Goal: Communication & Community: Share content

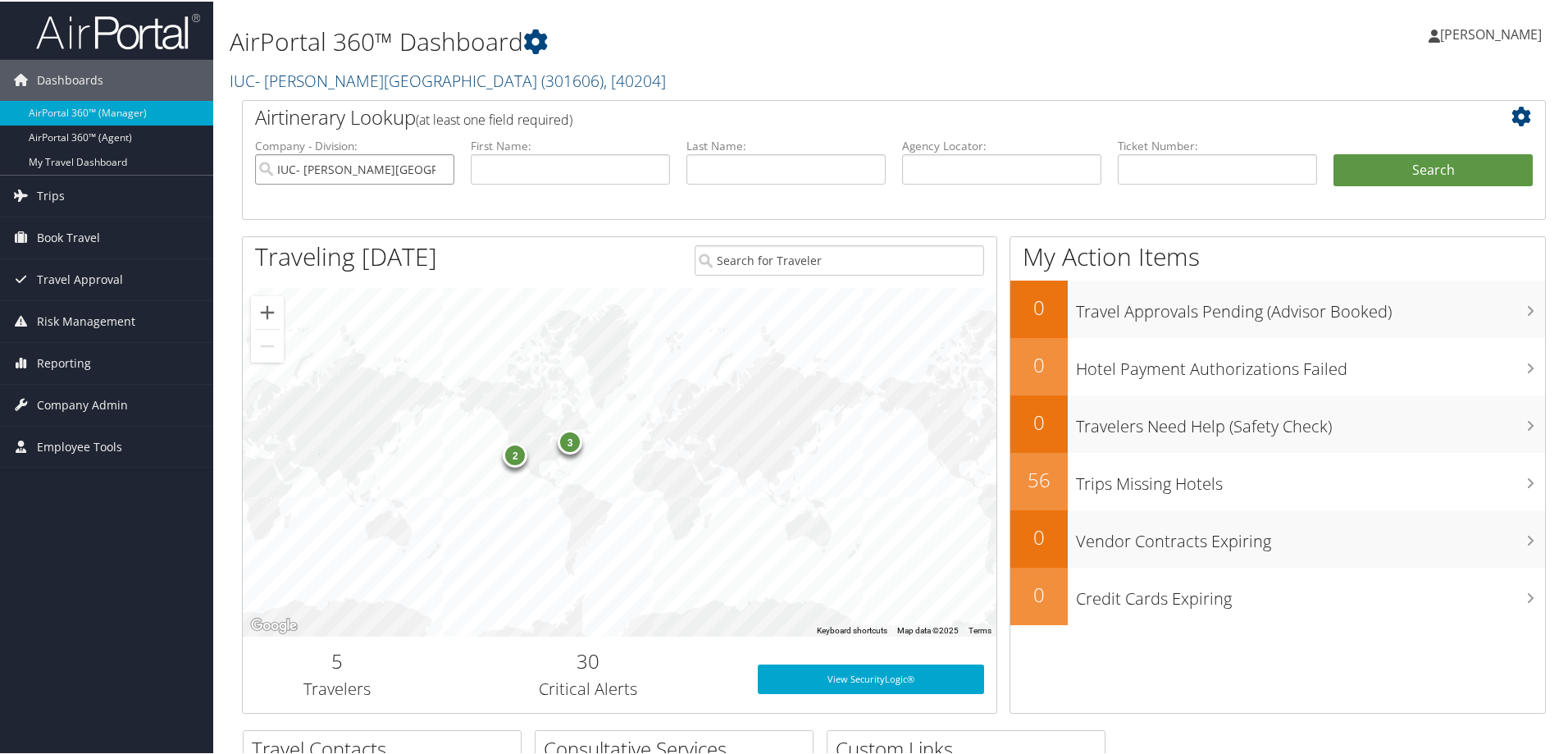
click at [439, 165] on input "IUC- [PERSON_NAME][GEOGRAPHIC_DATA]" at bounding box center [354, 167] width 200 height 31
click at [938, 170] on input "text" at bounding box center [1002, 167] width 200 height 31
paste input "QNVJNM"
type input "QNVJNM"
click at [1334, 153] on button "Search" at bounding box center [1433, 168] width 200 height 32
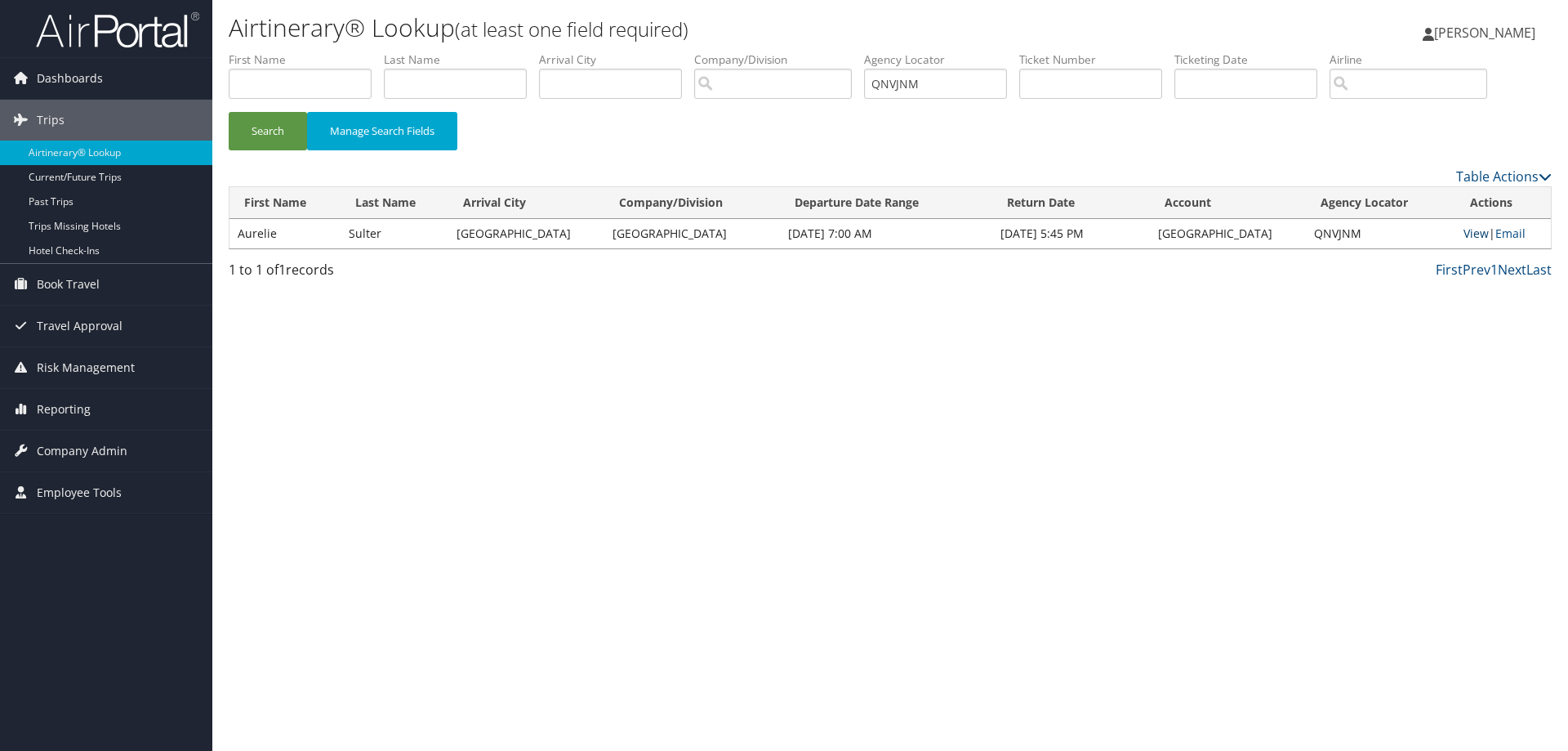
click at [1470, 230] on link "View" at bounding box center [1476, 233] width 25 height 16
click at [106, 32] on img at bounding box center [118, 29] width 164 height 38
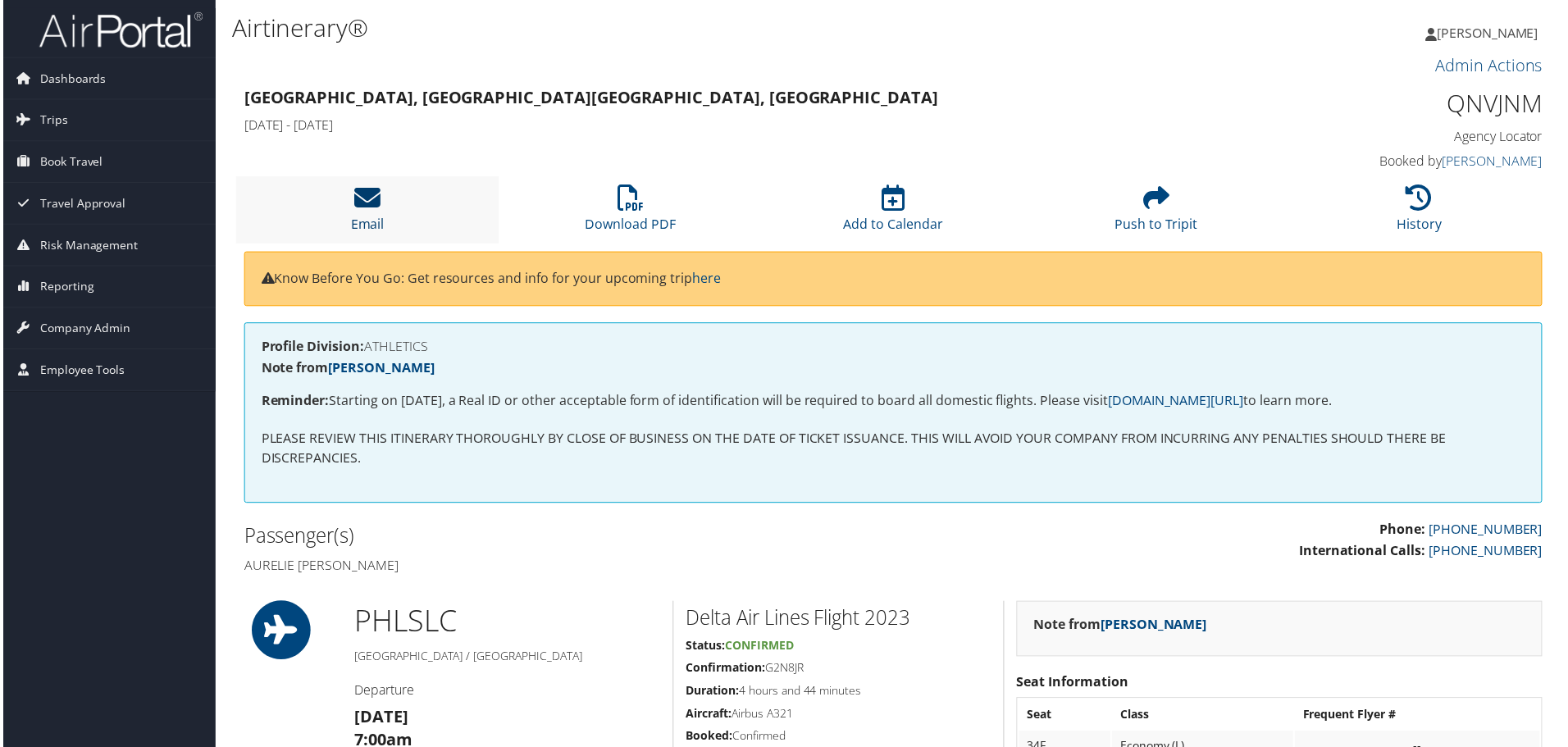
click at [371, 194] on icon at bounding box center [365, 198] width 27 height 27
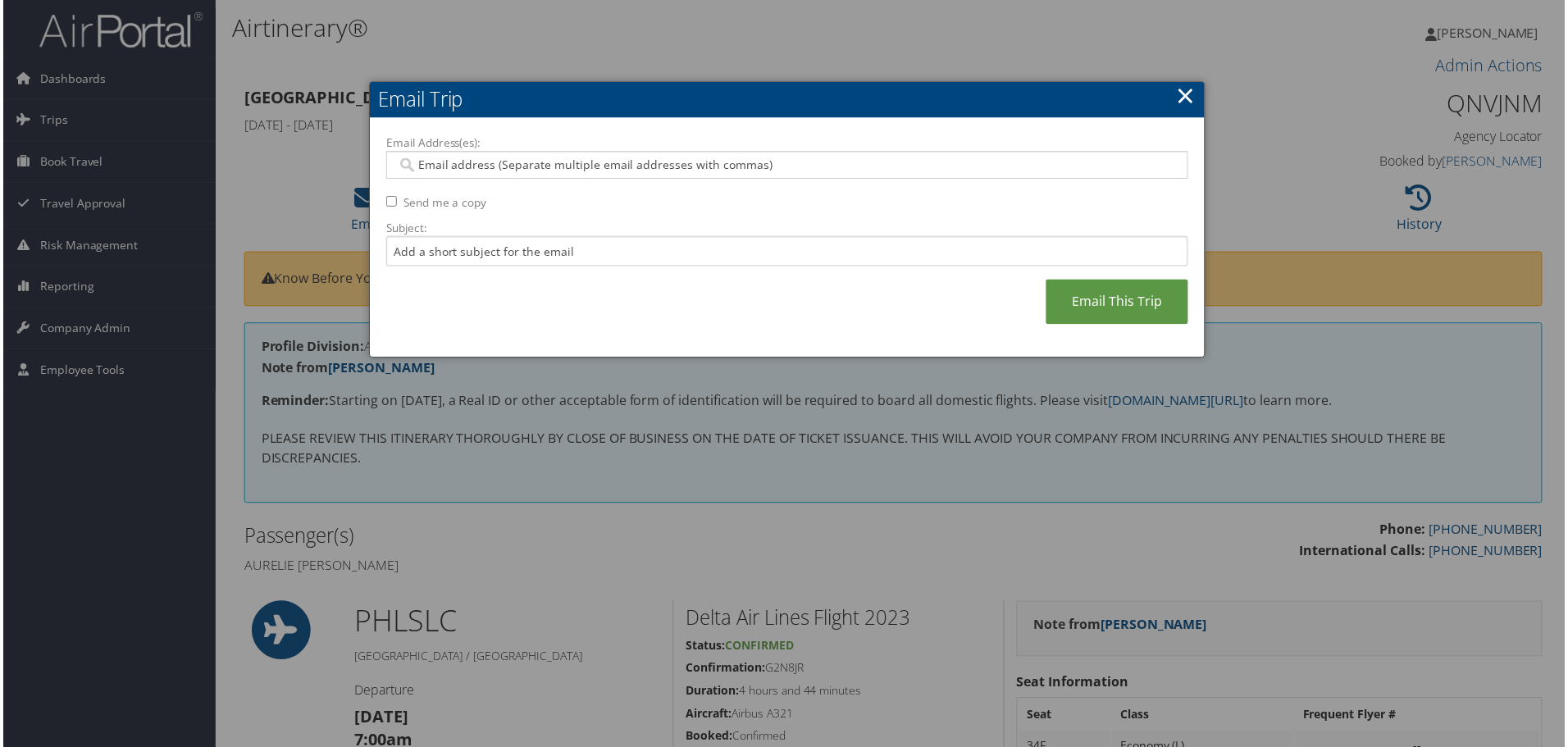
click at [535, 164] on input "Email Address(es):" at bounding box center [787, 165] width 784 height 17
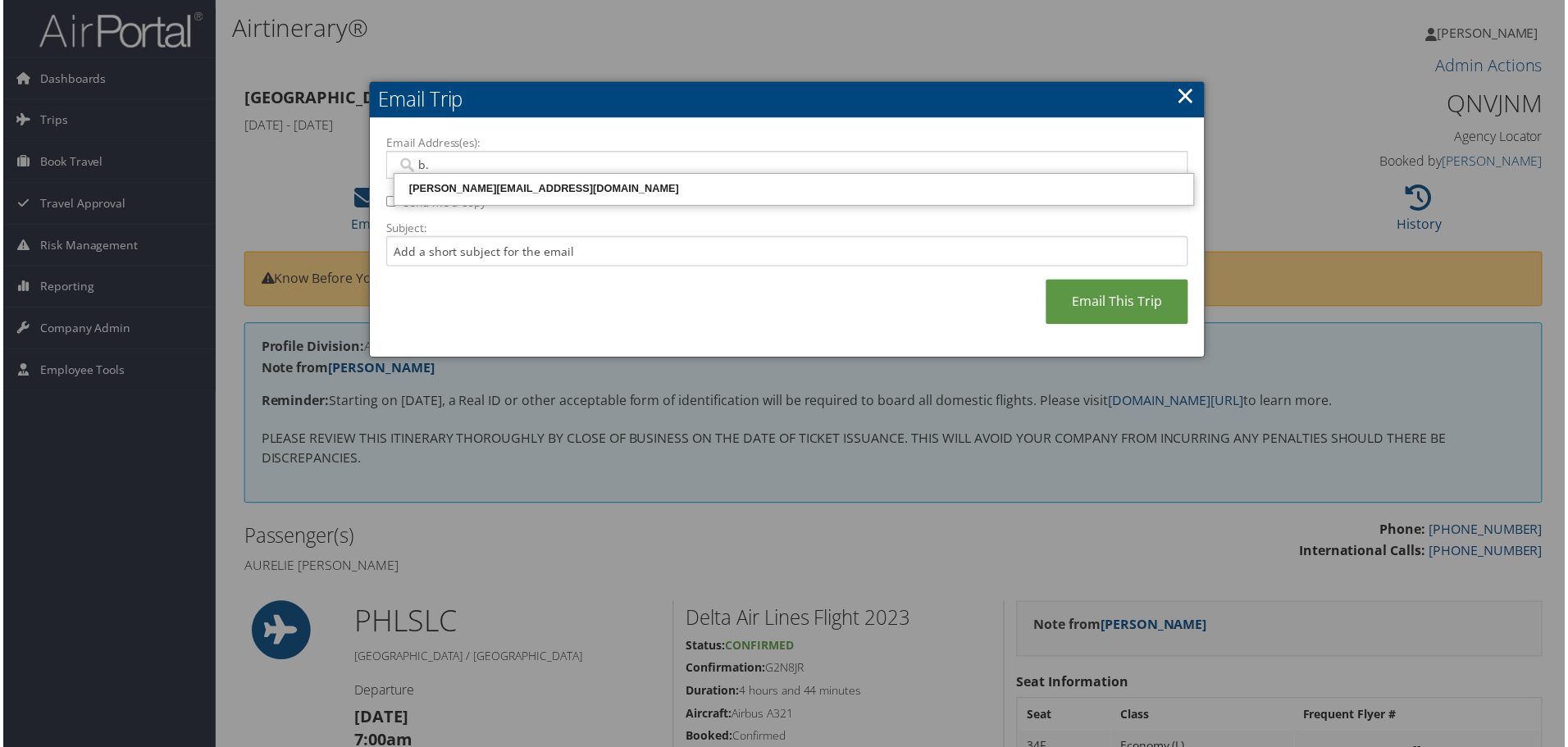
type input "b."
click at [535, 186] on div "B.JOHNSON@TEMPLE.EDU" at bounding box center [794, 189] width 798 height 17
type input "B.JOHNSON@TEMPLE.EDU"
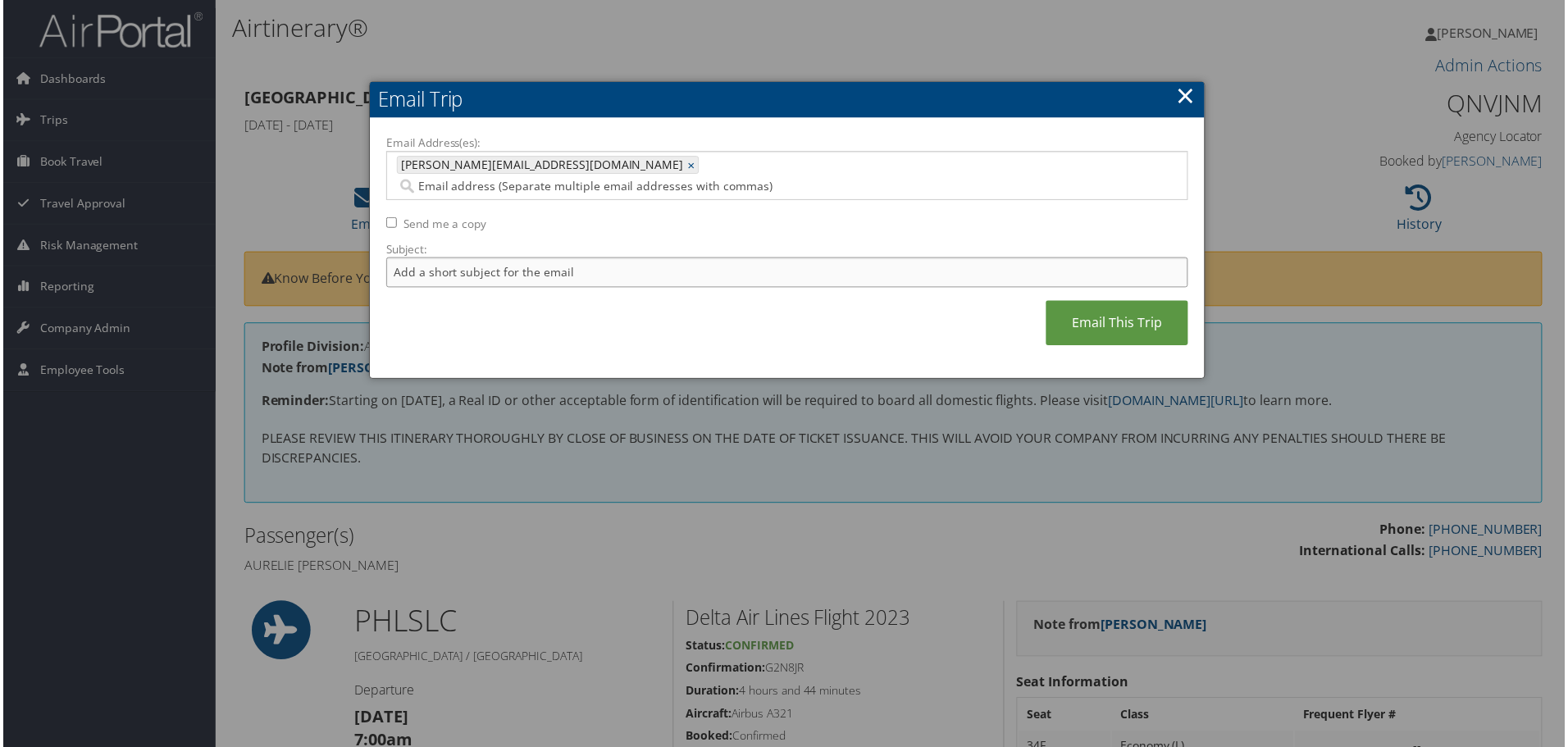
click at [492, 259] on input "Subject:" at bounding box center [787, 274] width 805 height 31
type input "AURELIE MARGAUX SULTER - EXCHANGED"
click at [1118, 305] on link "Email This Trip" at bounding box center [1118, 325] width 143 height 45
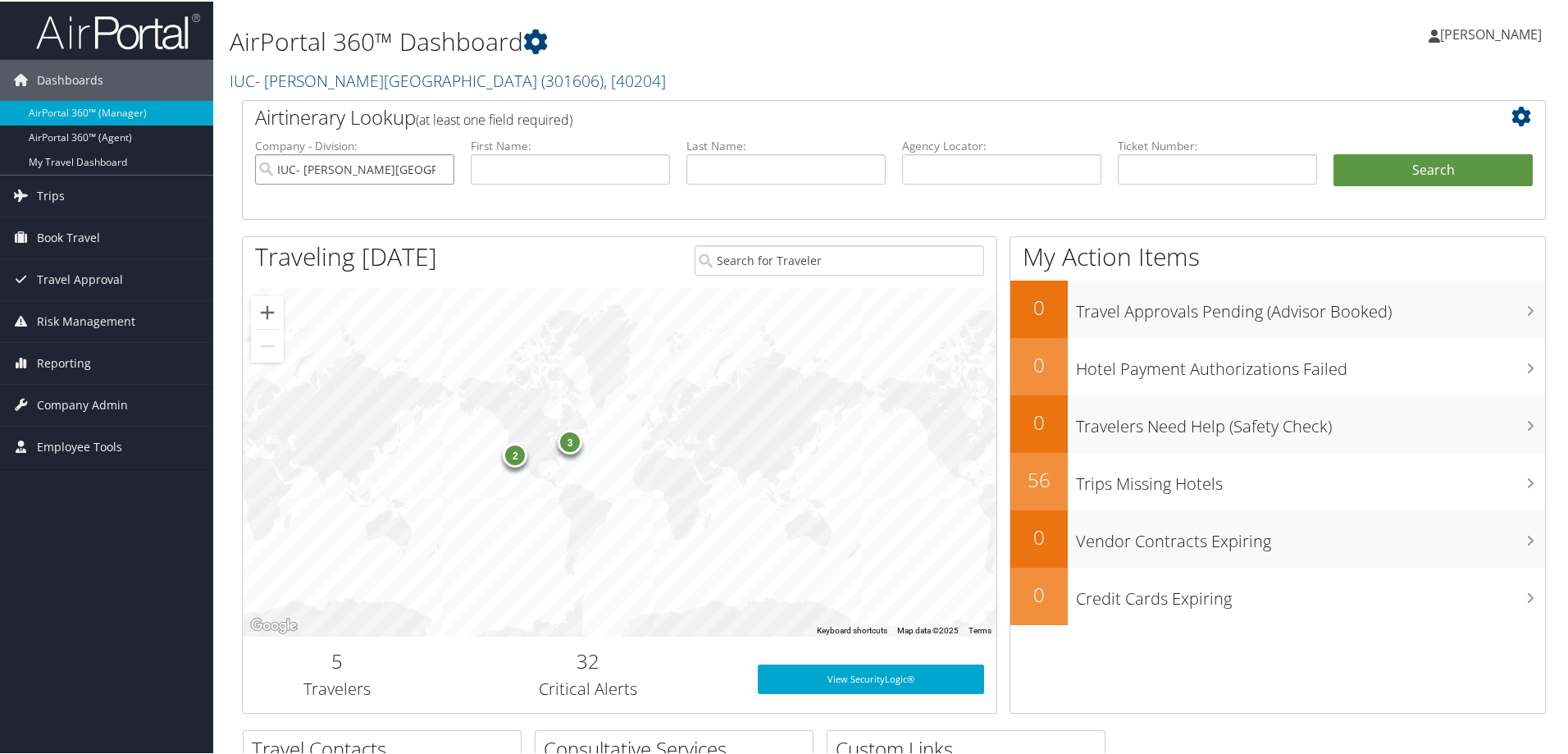
click at [441, 166] on input "IUC- [PERSON_NAME][GEOGRAPHIC_DATA]" at bounding box center [354, 167] width 200 height 31
click at [955, 163] on input "text" at bounding box center [1002, 167] width 200 height 31
paste input "D1LWXX-TP+"
type input "D1LWXX"
click at [1334, 153] on button "Search" at bounding box center [1433, 168] width 200 height 32
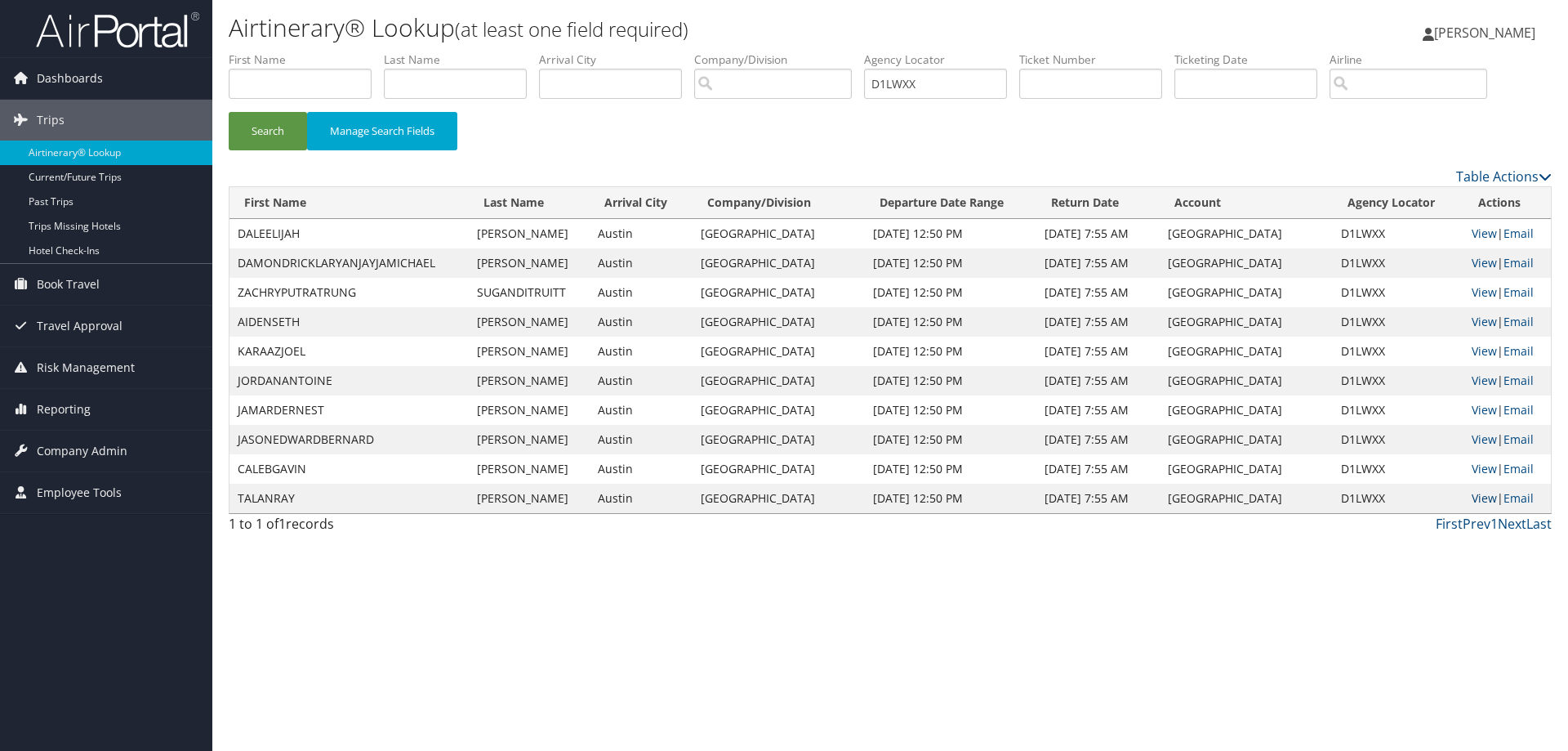
click at [1483, 493] on link "View" at bounding box center [1485, 498] width 25 height 16
drag, startPoint x: 968, startPoint y: 81, endPoint x: 736, endPoint y: 88, distance: 232.1
click at [736, 52] on ul "First Name Last Name Departure City Arrival City Company/Division Airport/City …" at bounding box center [890, 52] width 1323 height 0
paste input "D1M4CY-TP+"
type input "D1M4CY"
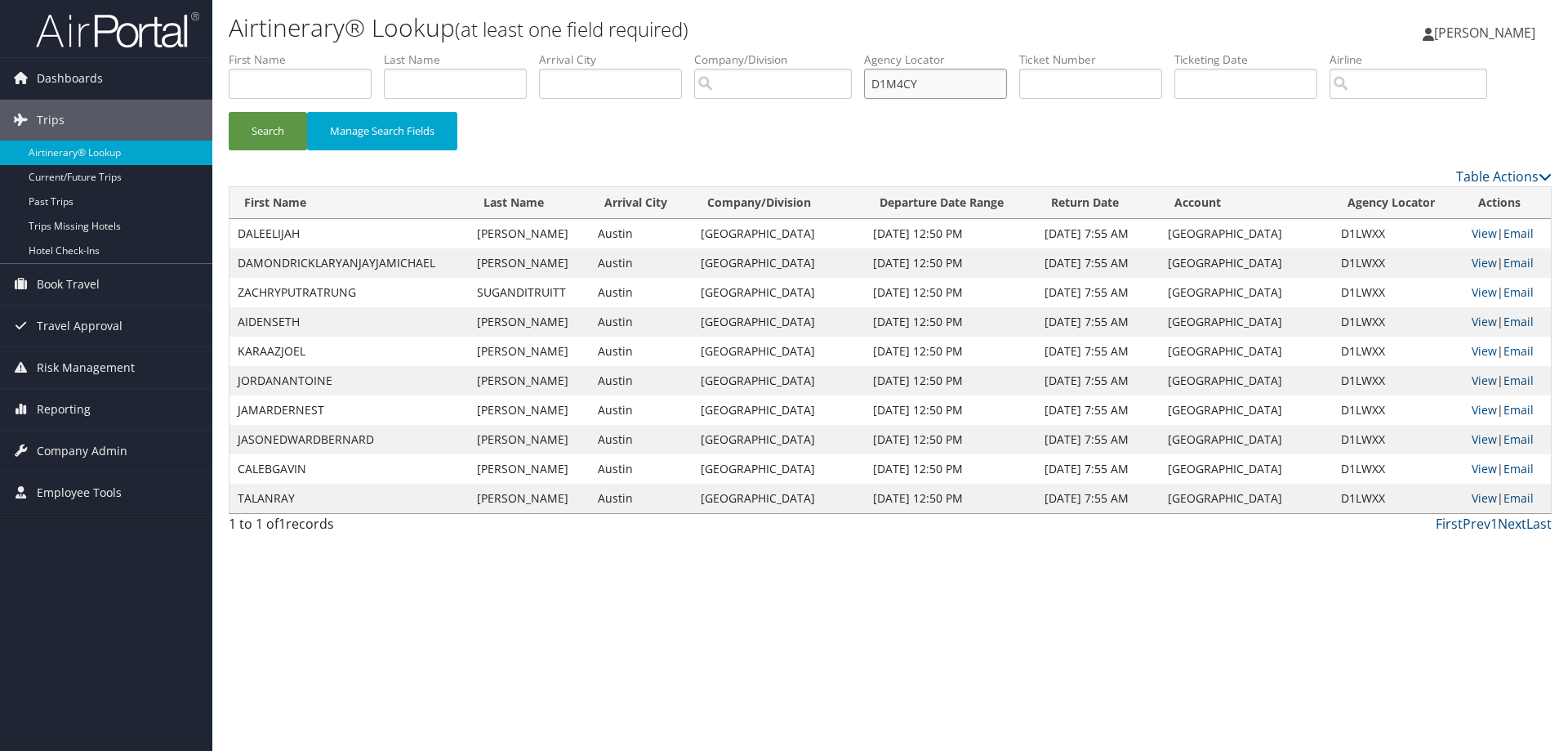
click at [228, 112] on button "Search" at bounding box center [268, 130] width 78 height 38
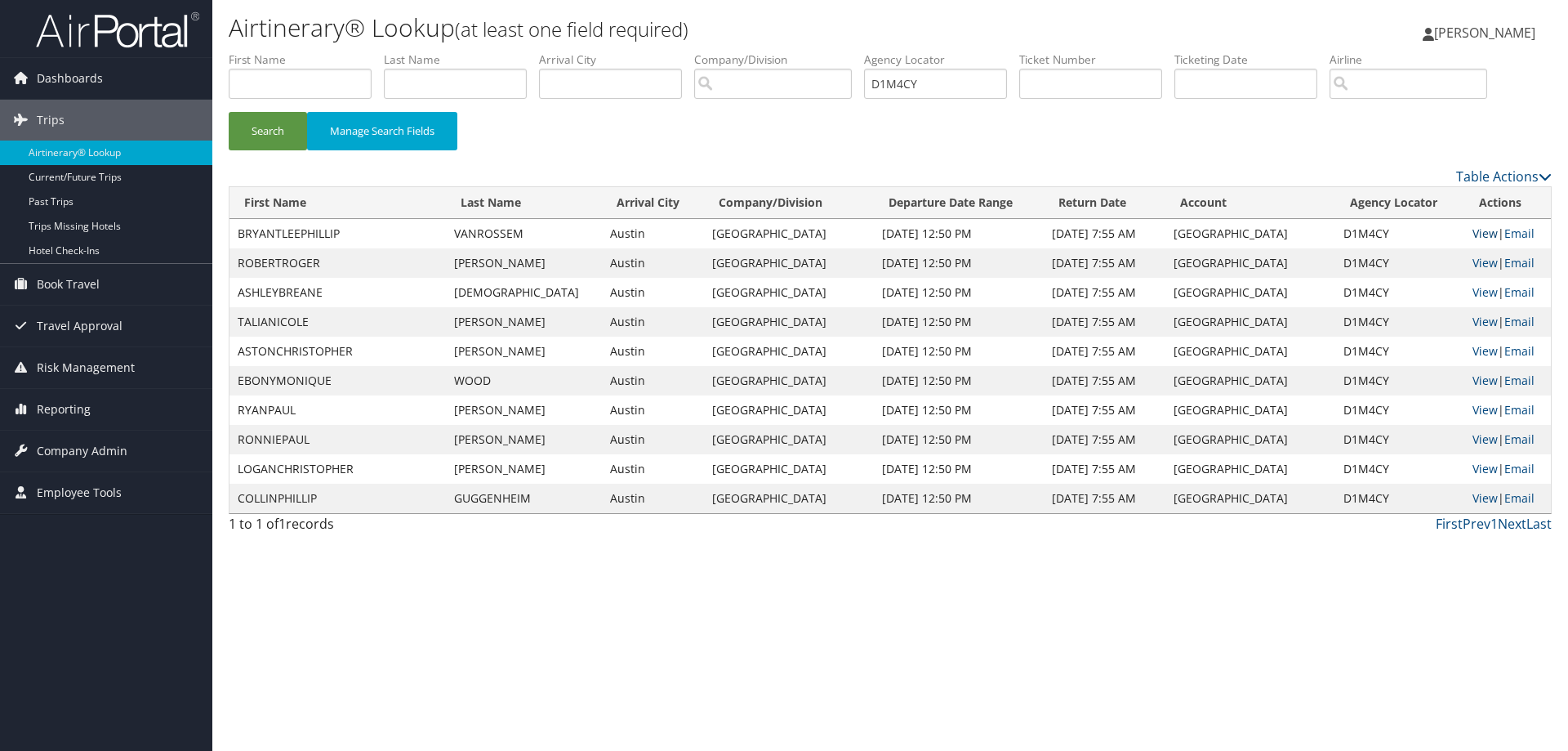
click at [1481, 229] on link "View" at bounding box center [1486, 233] width 25 height 16
drag, startPoint x: 967, startPoint y: 84, endPoint x: 562, endPoint y: 68, distance: 405.3
click at [562, 52] on ul "First Name Last Name Departure City Arrival City Company/Division Airport/City …" at bounding box center [890, 52] width 1323 height 0
paste input "D1MP0D-TP+"
type input "D1MP0D"
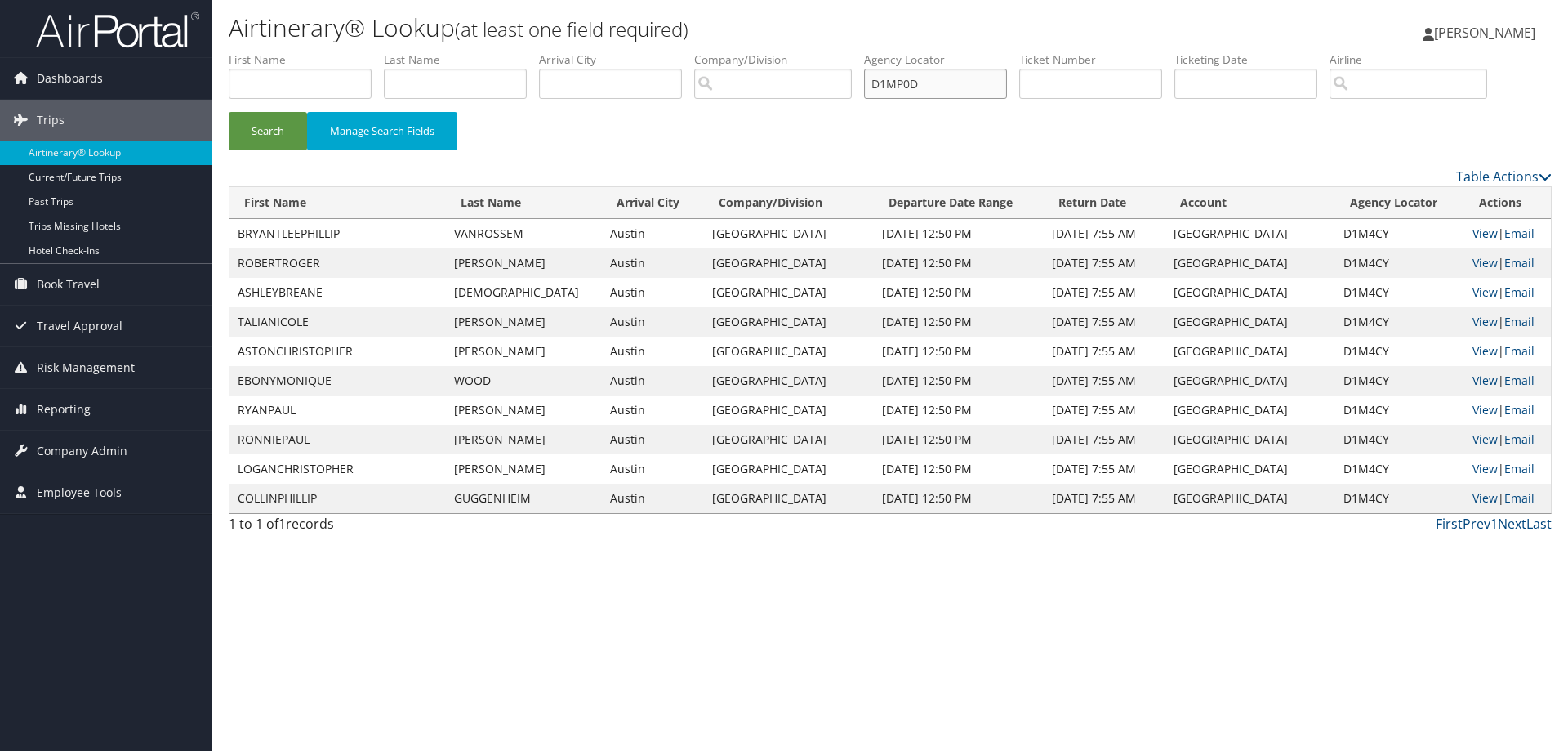
click at [228, 112] on button "Search" at bounding box center [268, 130] width 78 height 38
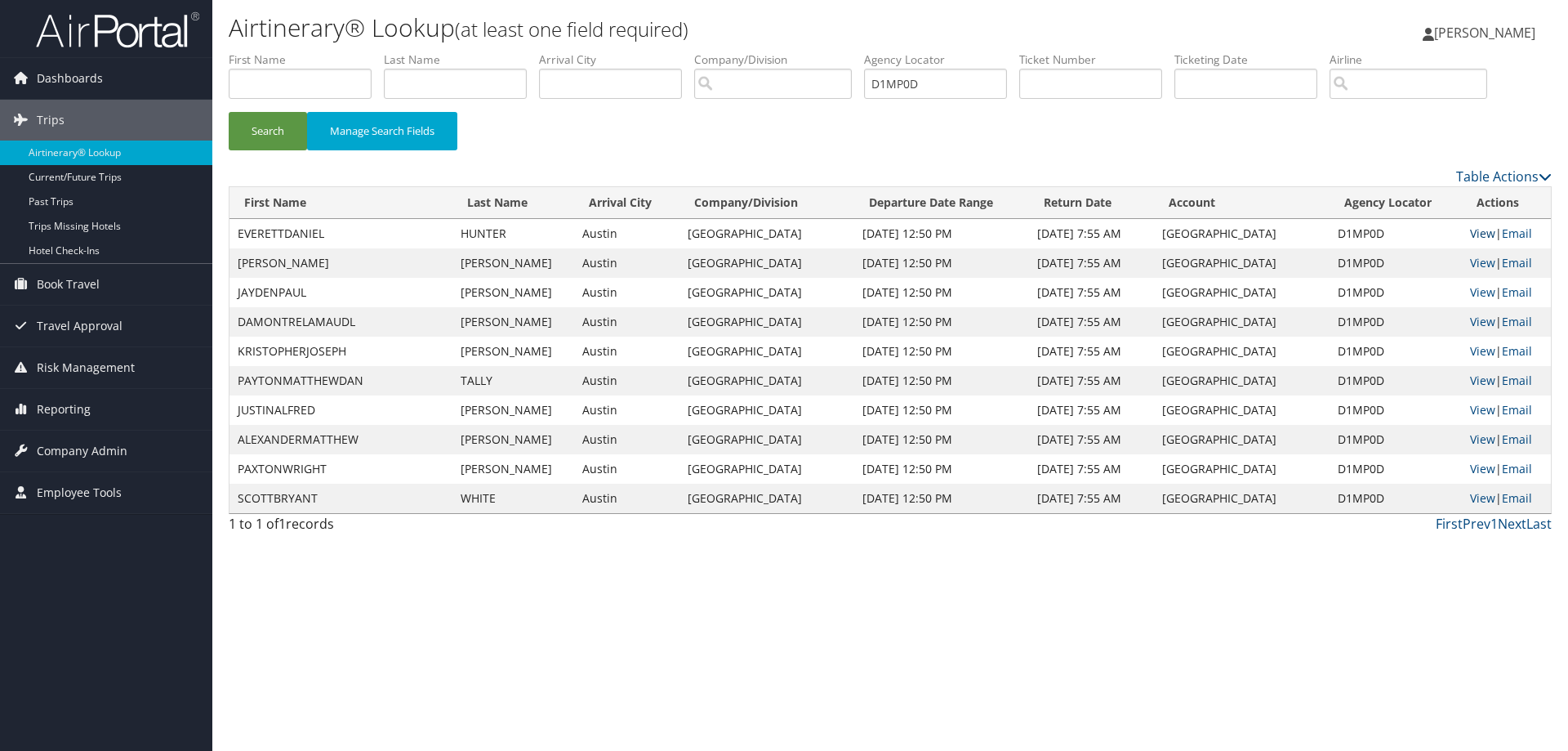
click at [1476, 235] on link "View" at bounding box center [1483, 233] width 25 height 16
drag, startPoint x: 946, startPoint y: 81, endPoint x: 801, endPoint y: 81, distance: 145.0
click at [801, 52] on ul "First Name Last Name Departure City Arrival City Company/Division Airport/City …" at bounding box center [890, 52] width 1323 height 0
click at [949, 86] on input "text" at bounding box center [936, 83] width 143 height 30
paste input "D2LS1Q-TP+"
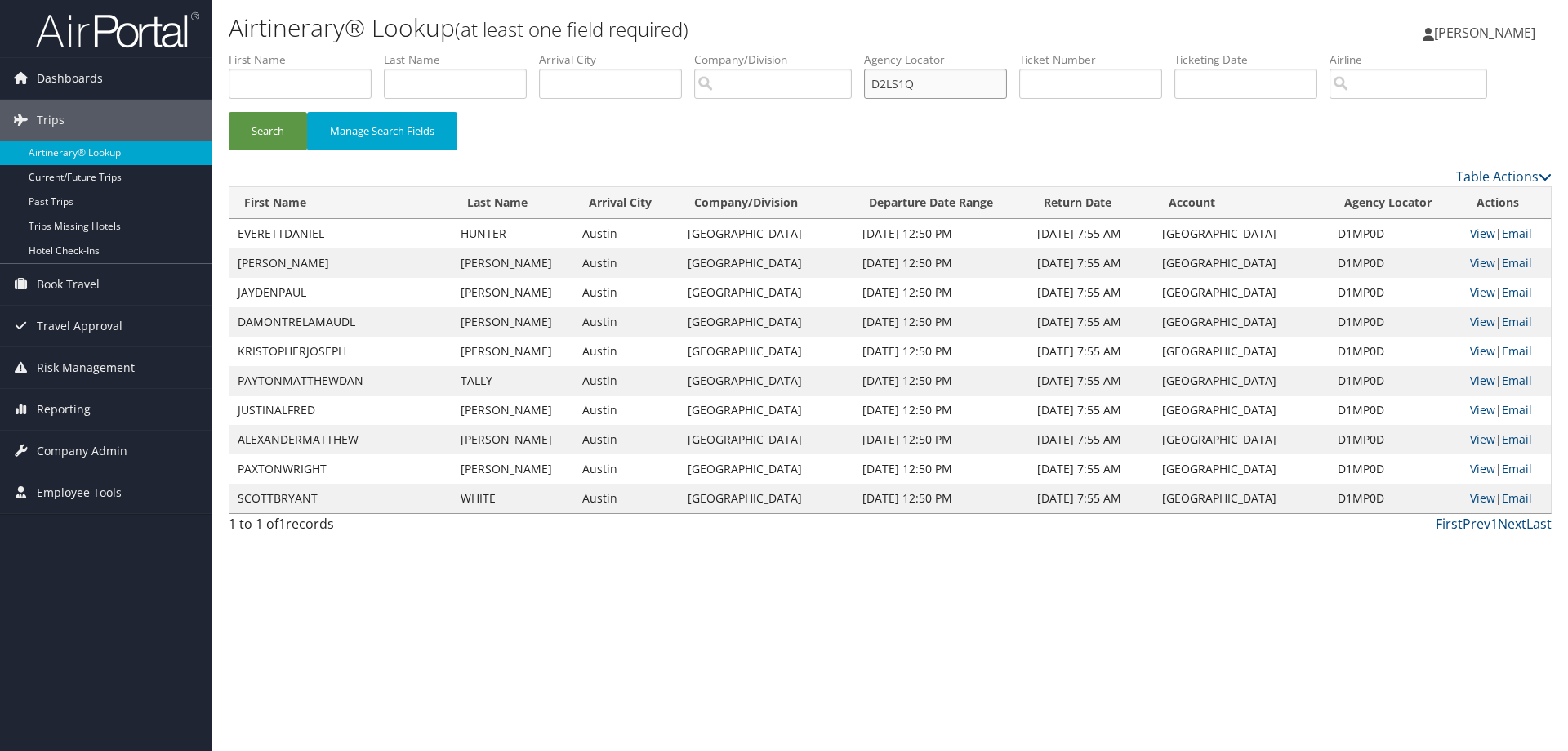
type input "D2LS1Q"
click at [228, 112] on button "Search" at bounding box center [268, 130] width 78 height 38
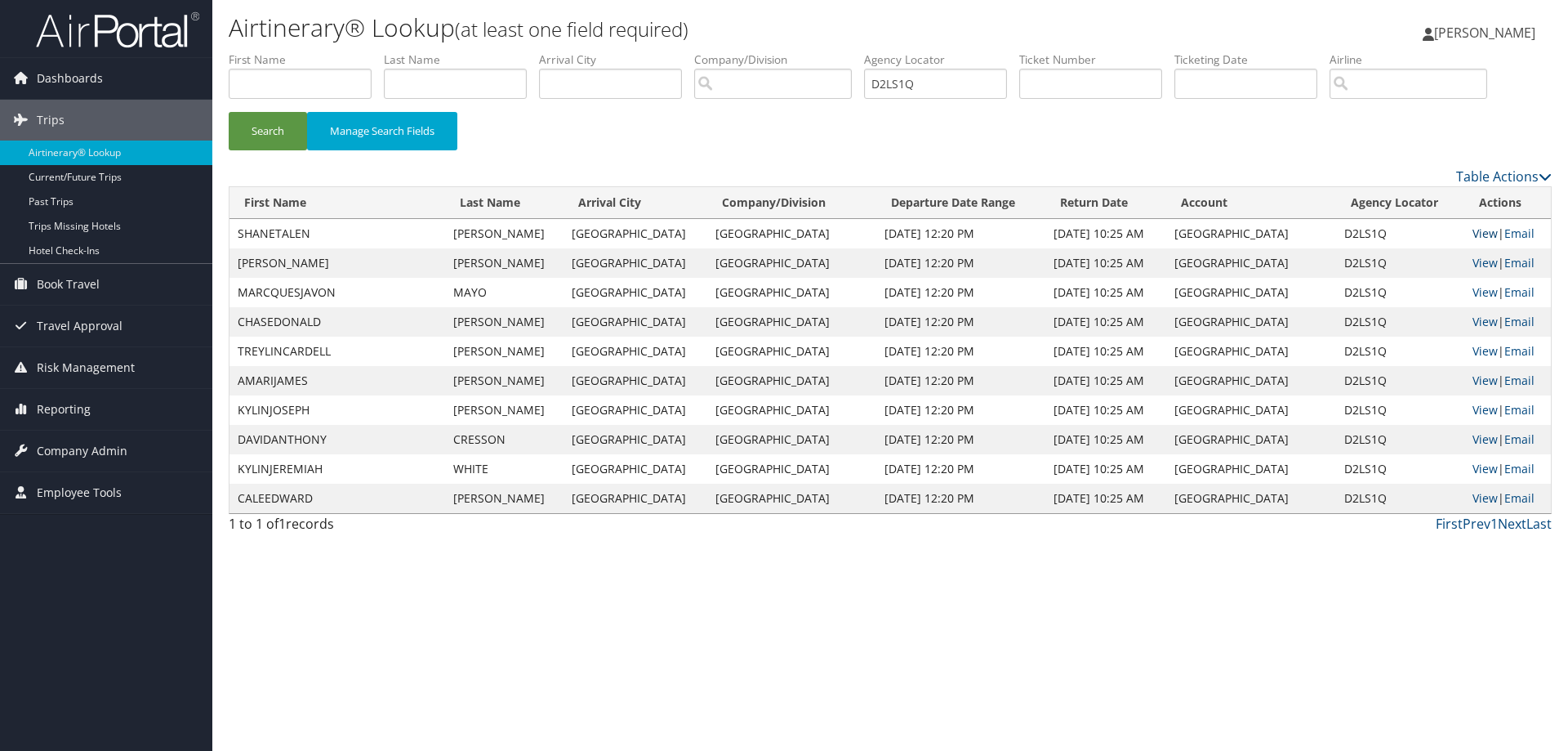
click at [1478, 235] on link "View" at bounding box center [1486, 233] width 25 height 16
drag, startPoint x: 928, startPoint y: 85, endPoint x: 817, endPoint y: 85, distance: 111.0
click at [817, 52] on ul "First Name Last Name Departure City Arrival City Company/Division Airport/City …" at bounding box center [890, 52] width 1323 height 0
click at [914, 82] on input "text" at bounding box center [936, 83] width 143 height 30
paste input "D383SX-TP+"
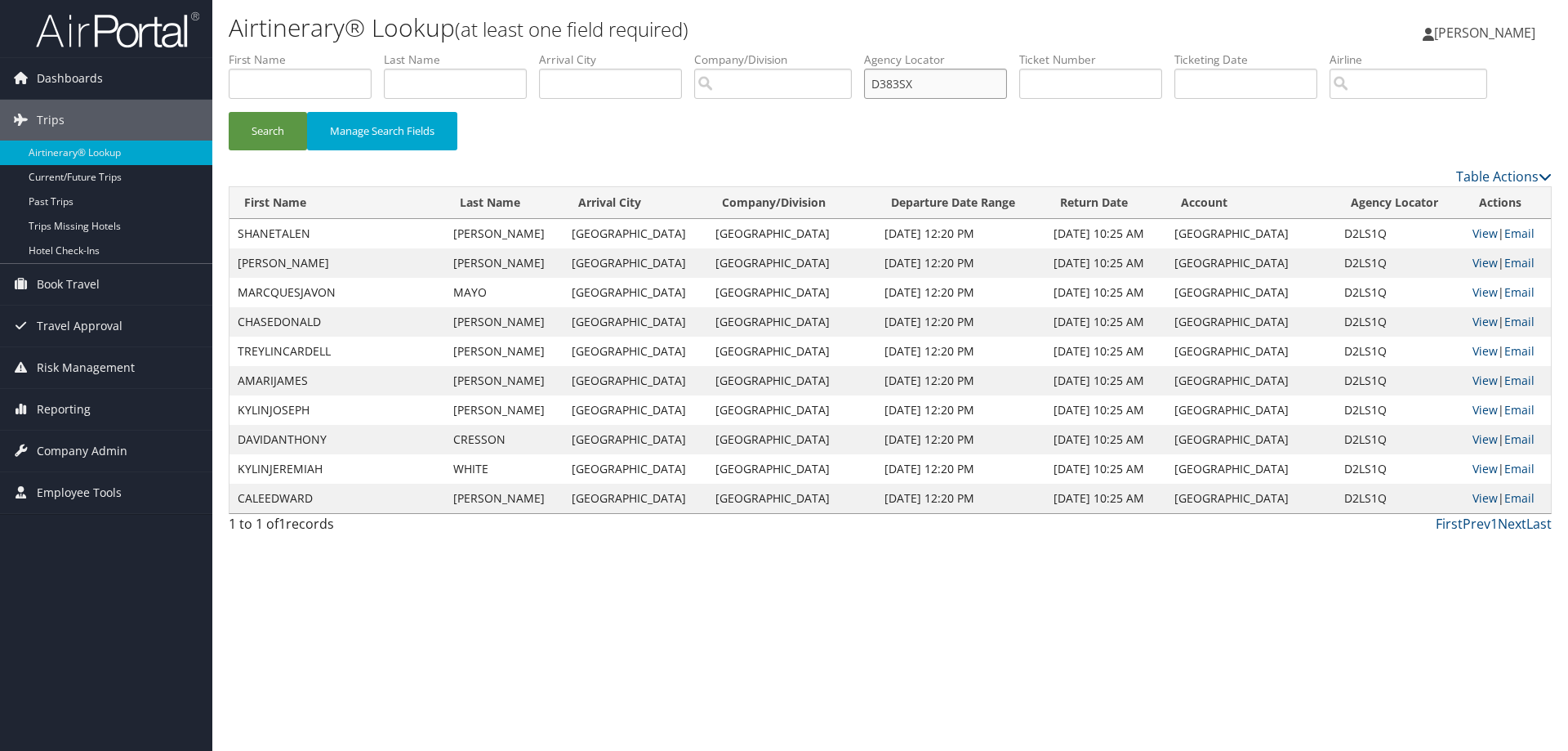
click at [228, 112] on button "Search" at bounding box center [268, 130] width 78 height 38
click at [1482, 230] on link "View" at bounding box center [1486, 233] width 25 height 16
drag, startPoint x: 935, startPoint y: 83, endPoint x: 829, endPoint y: 97, distance: 106.9
click at [829, 52] on ul "First Name Last Name Departure City Arrival City Company/Division Airport/City …" at bounding box center [890, 52] width 1323 height 0
paste input "8R3-TP+"
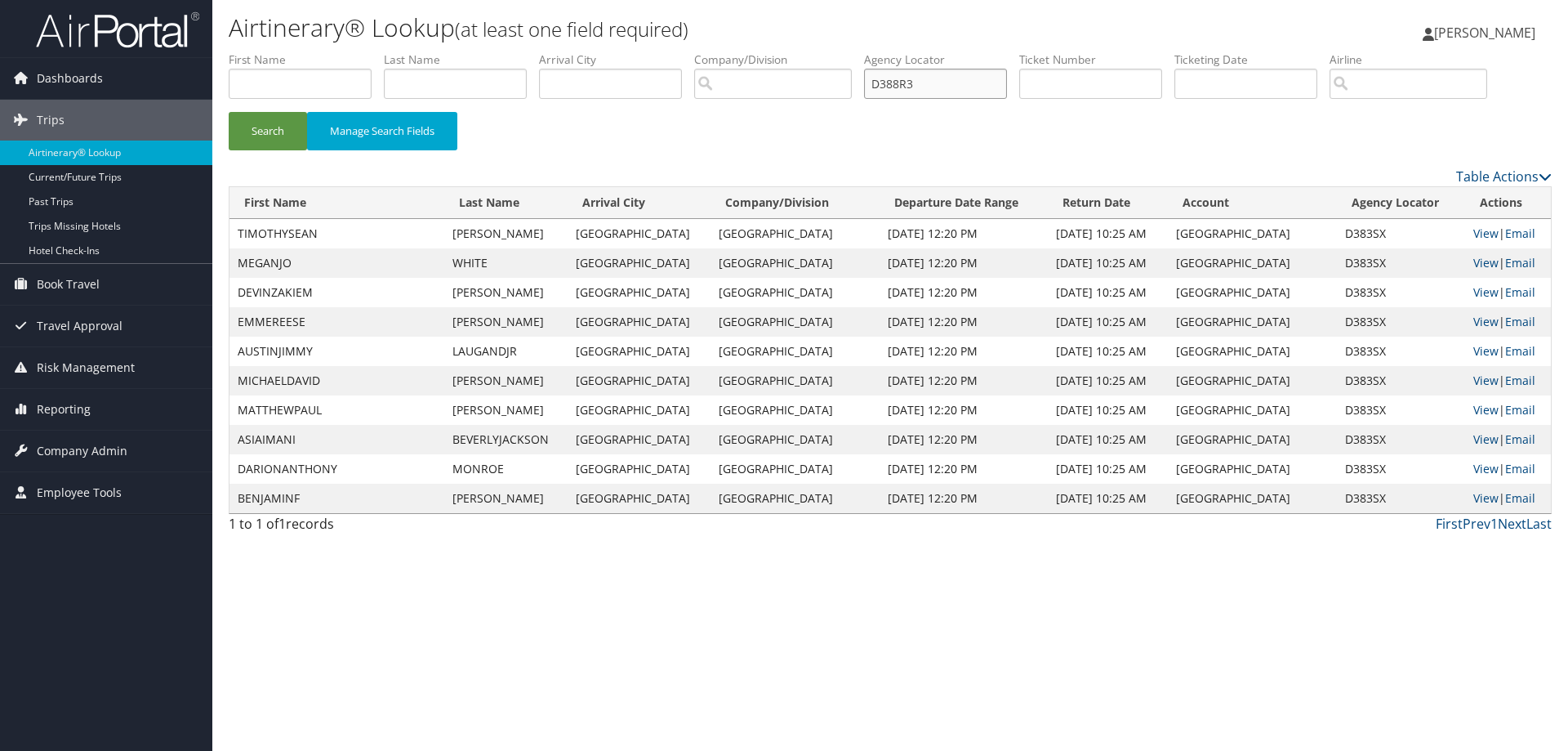
type input "D388R3"
click at [228, 112] on button "Search" at bounding box center [268, 130] width 78 height 38
click at [1473, 231] on link "View" at bounding box center [1486, 233] width 25 height 16
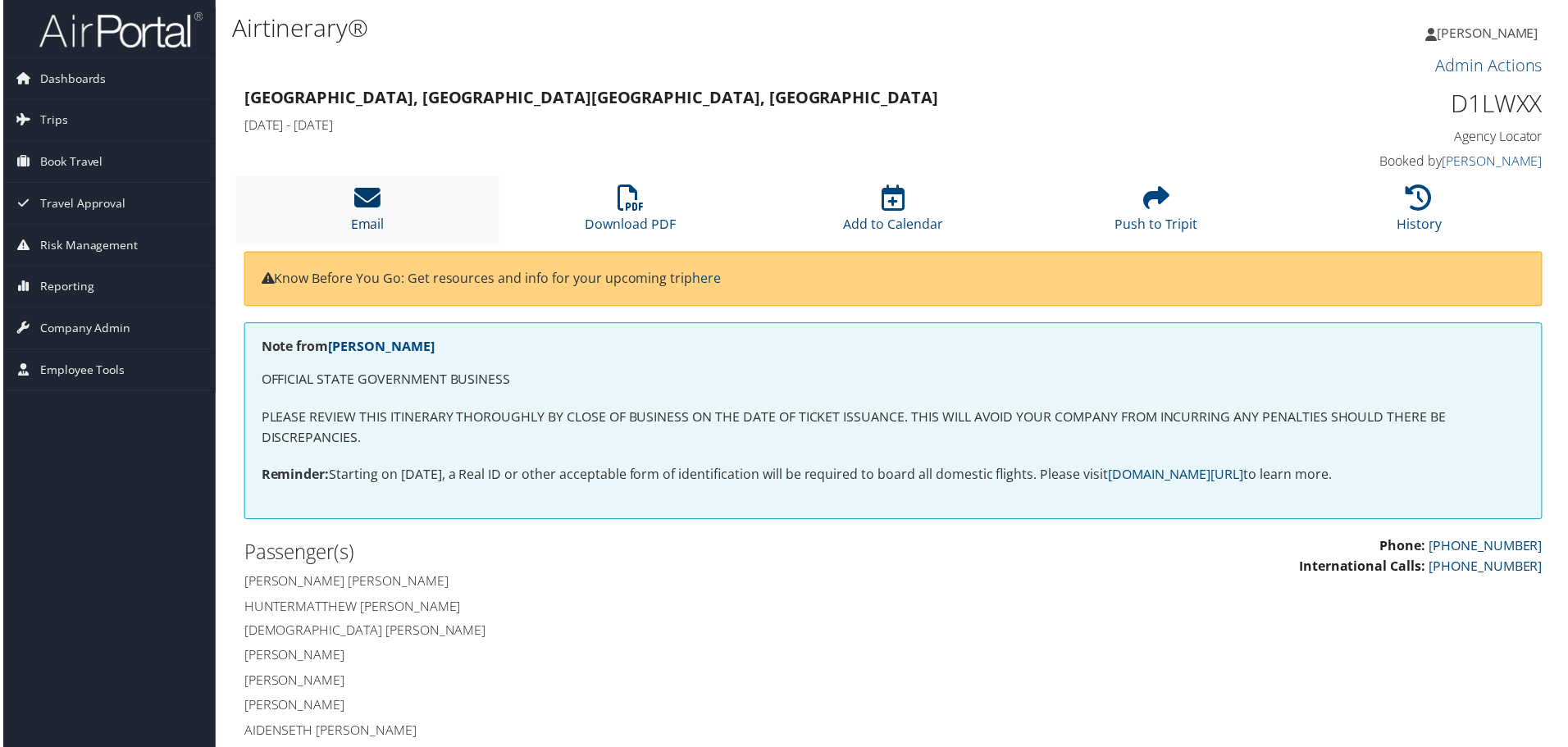
click at [367, 200] on icon at bounding box center [365, 198] width 27 height 27
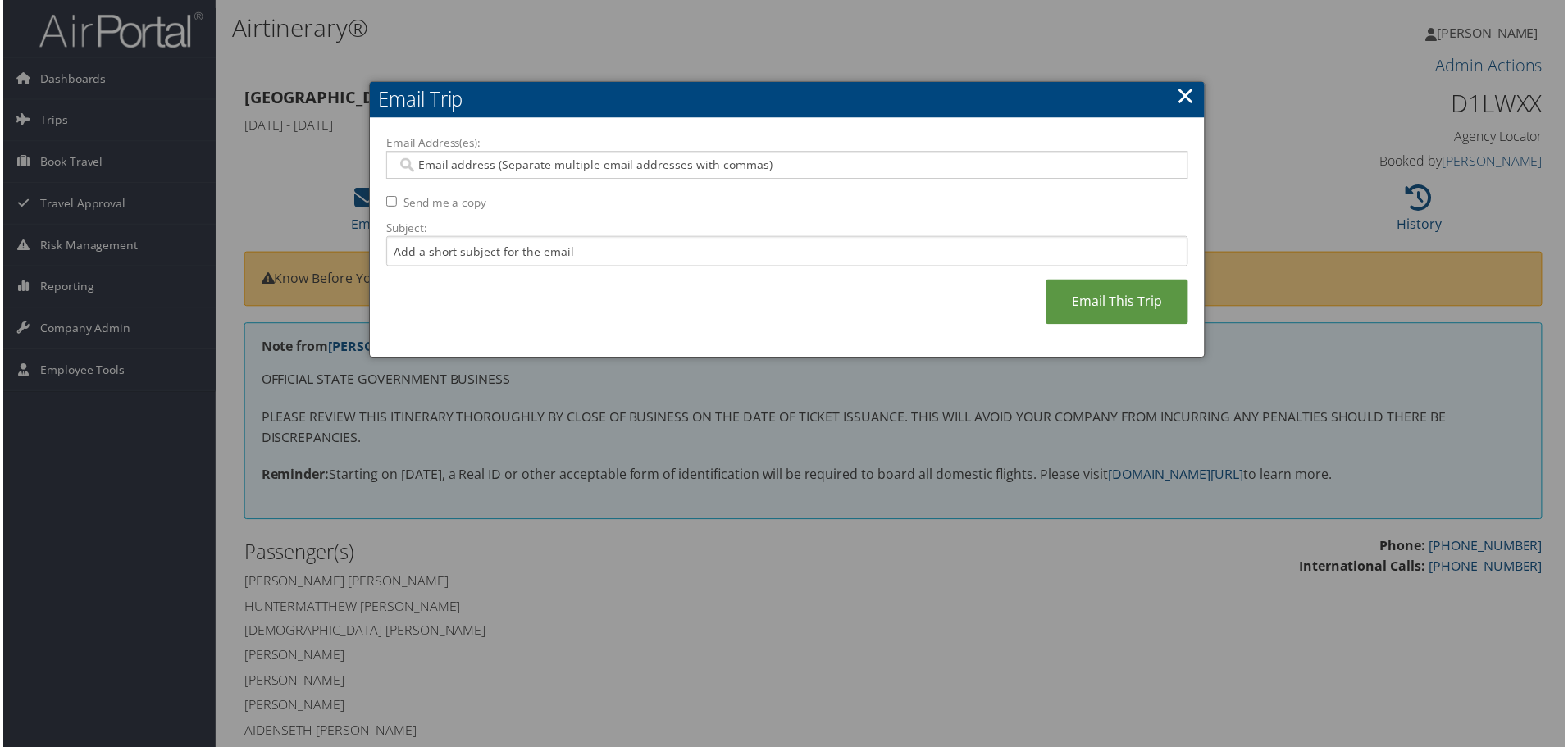
click at [492, 165] on input "Email Address(es):" at bounding box center [787, 165] width 784 height 17
type input "r"
paste input "[PERSON_NAME][EMAIL_ADDRESS][PERSON_NAME][PERSON_NAME][DOMAIN_NAME]"
type input "[PERSON_NAME][EMAIL_ADDRESS][PERSON_NAME][PERSON_NAME][DOMAIN_NAME]"
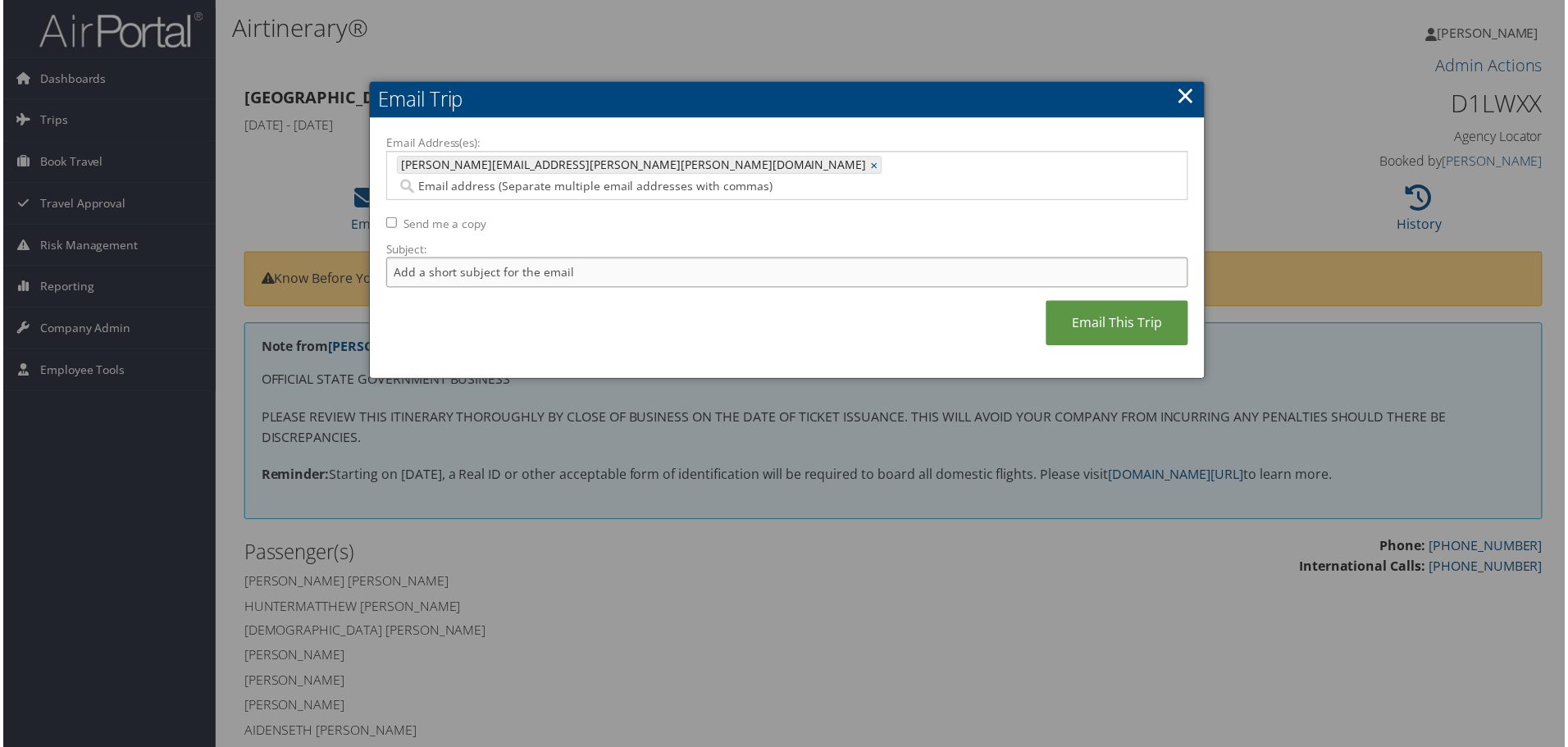
click at [584, 259] on input "Subject:" at bounding box center [787, 274] width 805 height 31
type input "NICHOLLS FOOTBALL AUS 1"
click at [1100, 304] on link "Email This Trip" at bounding box center [1118, 325] width 143 height 45
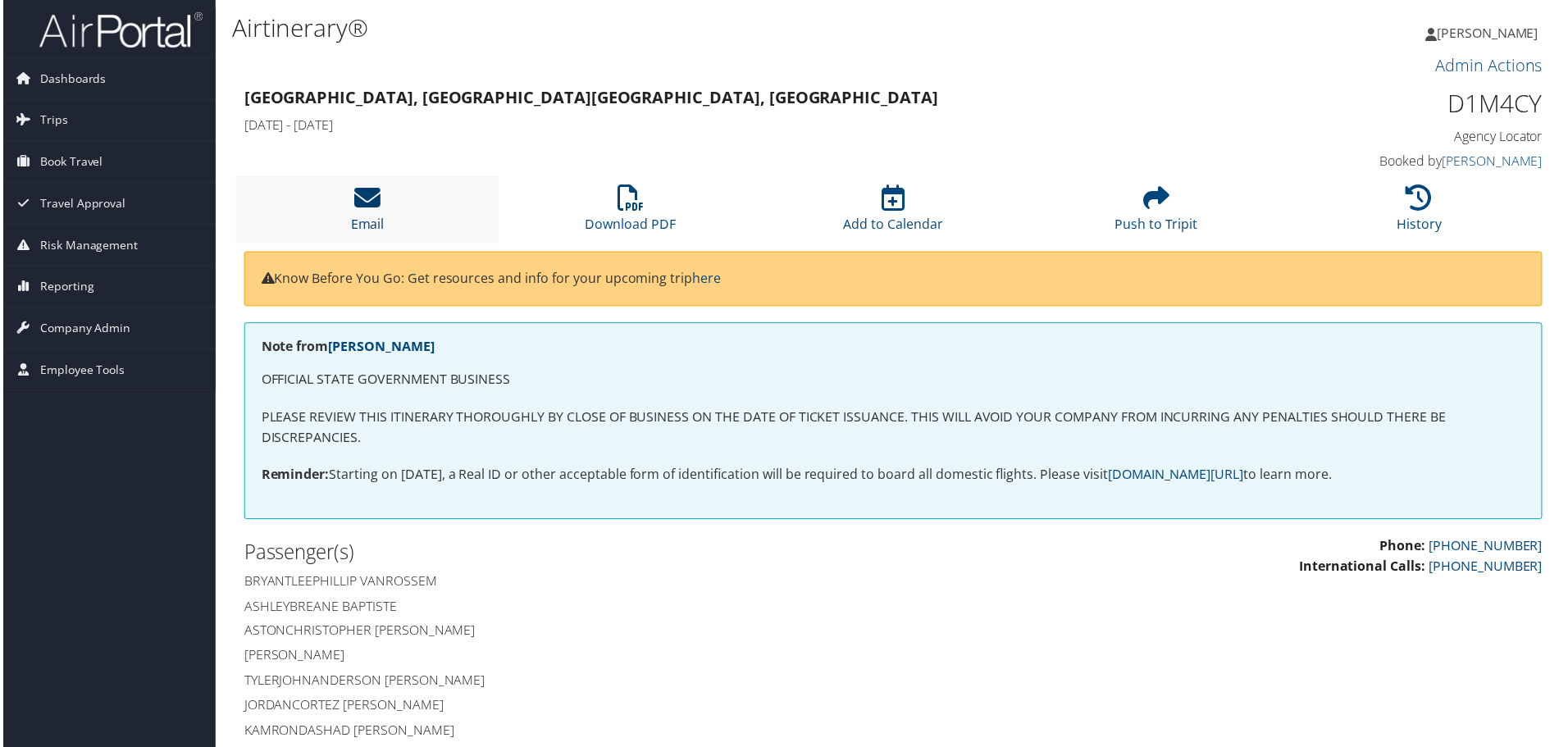
click at [366, 201] on icon at bounding box center [365, 198] width 27 height 27
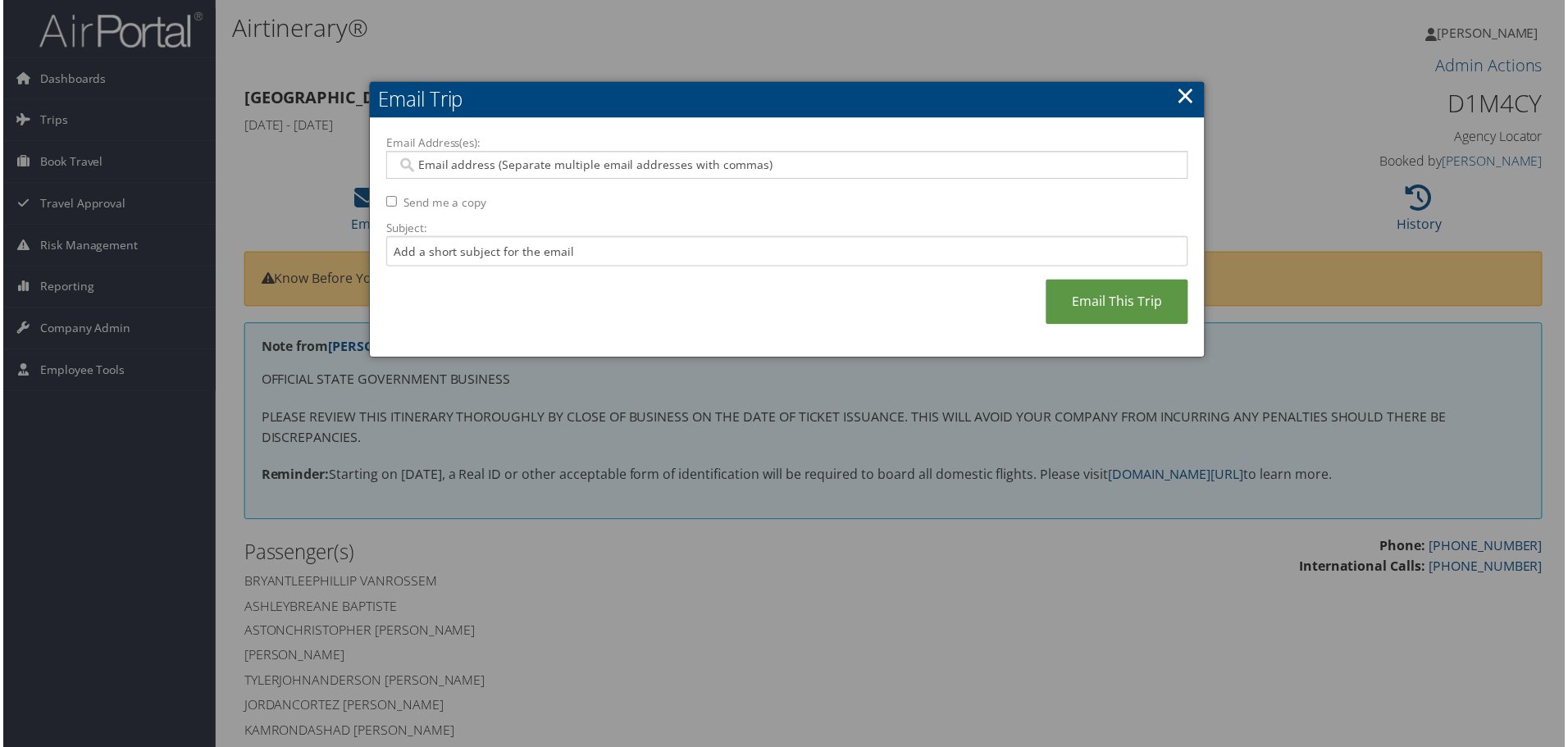
click at [468, 165] on input "Email Address(es):" at bounding box center [787, 165] width 784 height 17
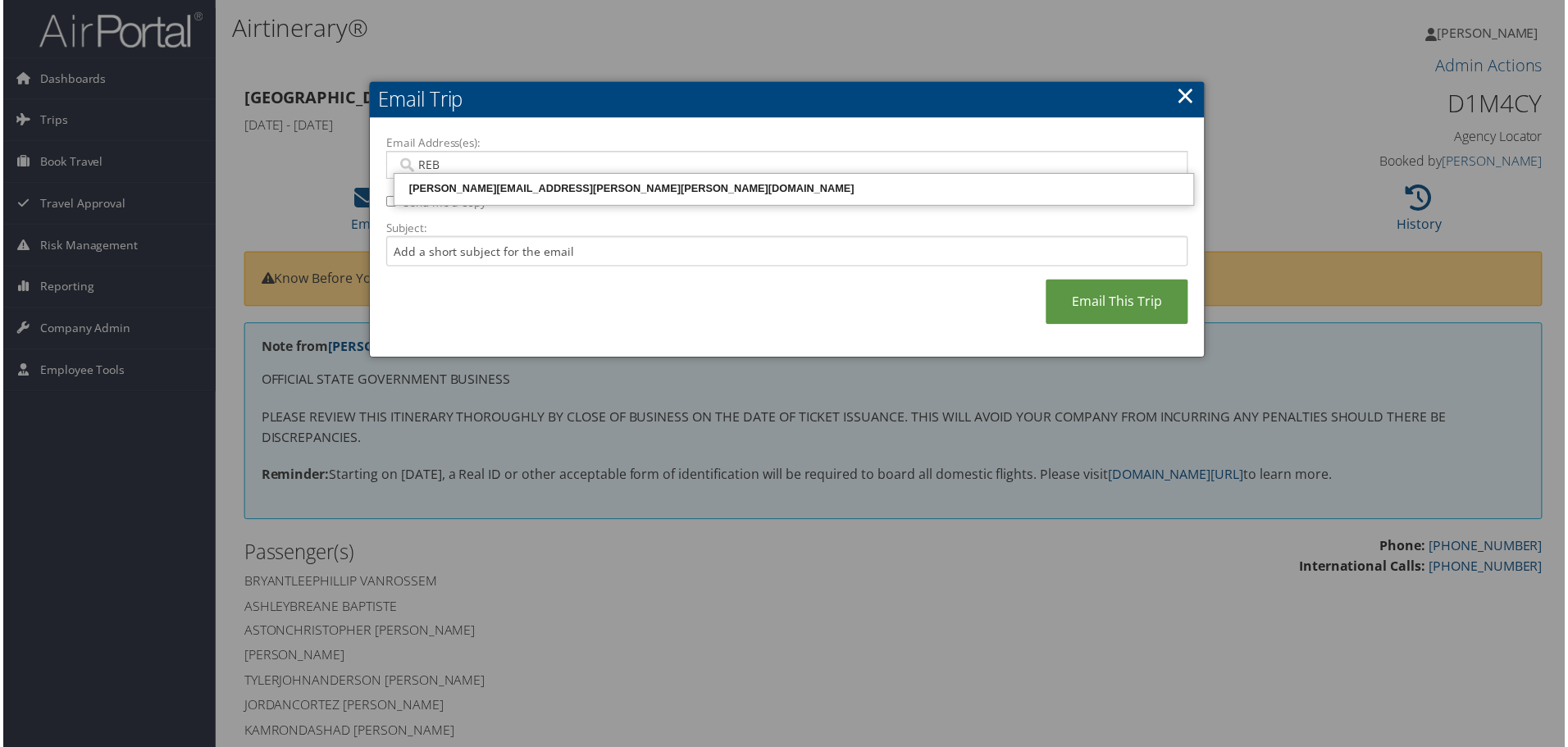
type input "REB"
click at [483, 187] on div "[PERSON_NAME][EMAIL_ADDRESS][PERSON_NAME][PERSON_NAME][DOMAIN_NAME]" at bounding box center [794, 189] width 798 height 17
type input "[PERSON_NAME][EMAIL_ADDRESS][PERSON_NAME][PERSON_NAME][DOMAIN_NAME]"
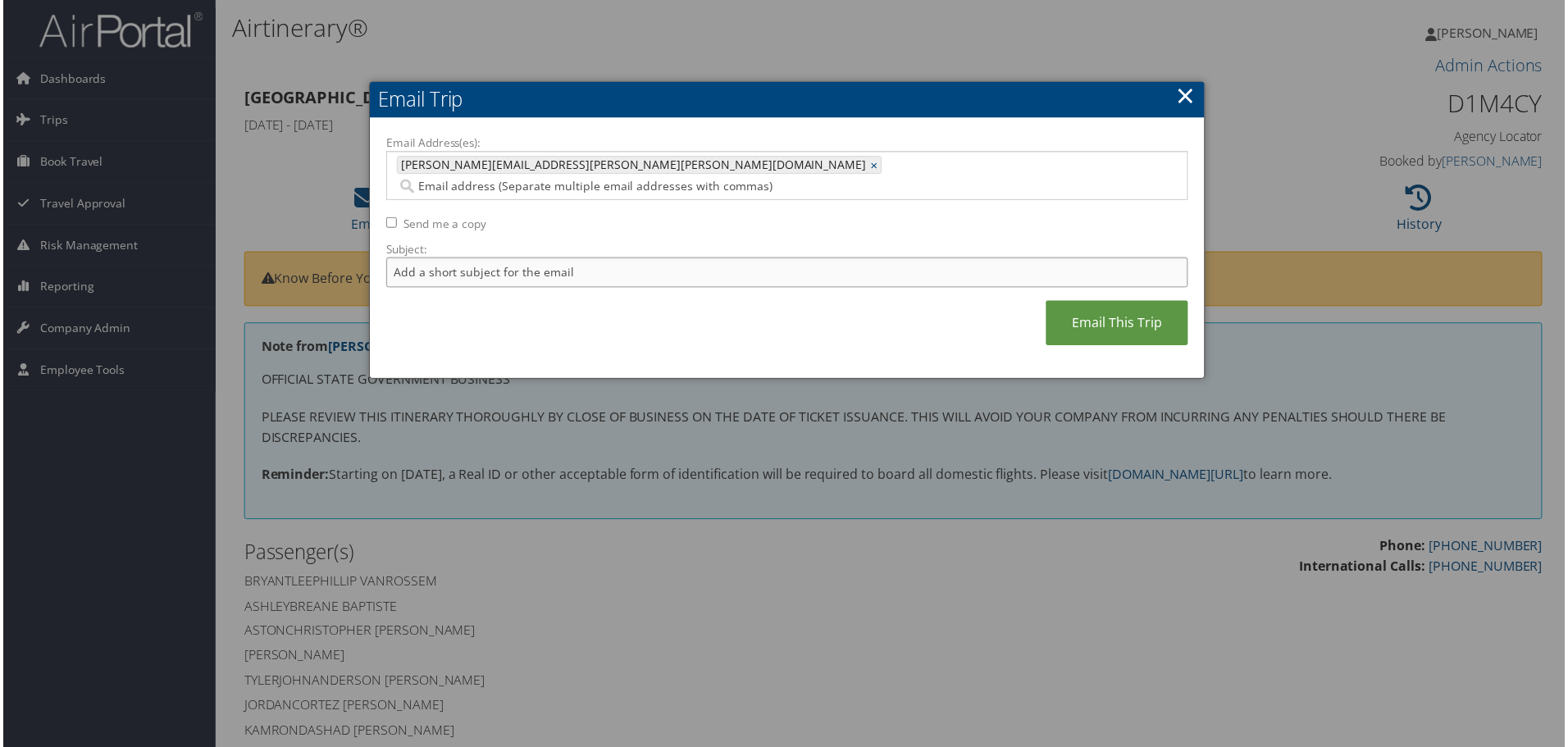
click at [486, 259] on input "Subject:" at bounding box center [787, 274] width 805 height 31
type input "NICHOLLS FOOTBALL AUS 2"
click at [1107, 302] on link "Email This Trip" at bounding box center [1118, 325] width 143 height 45
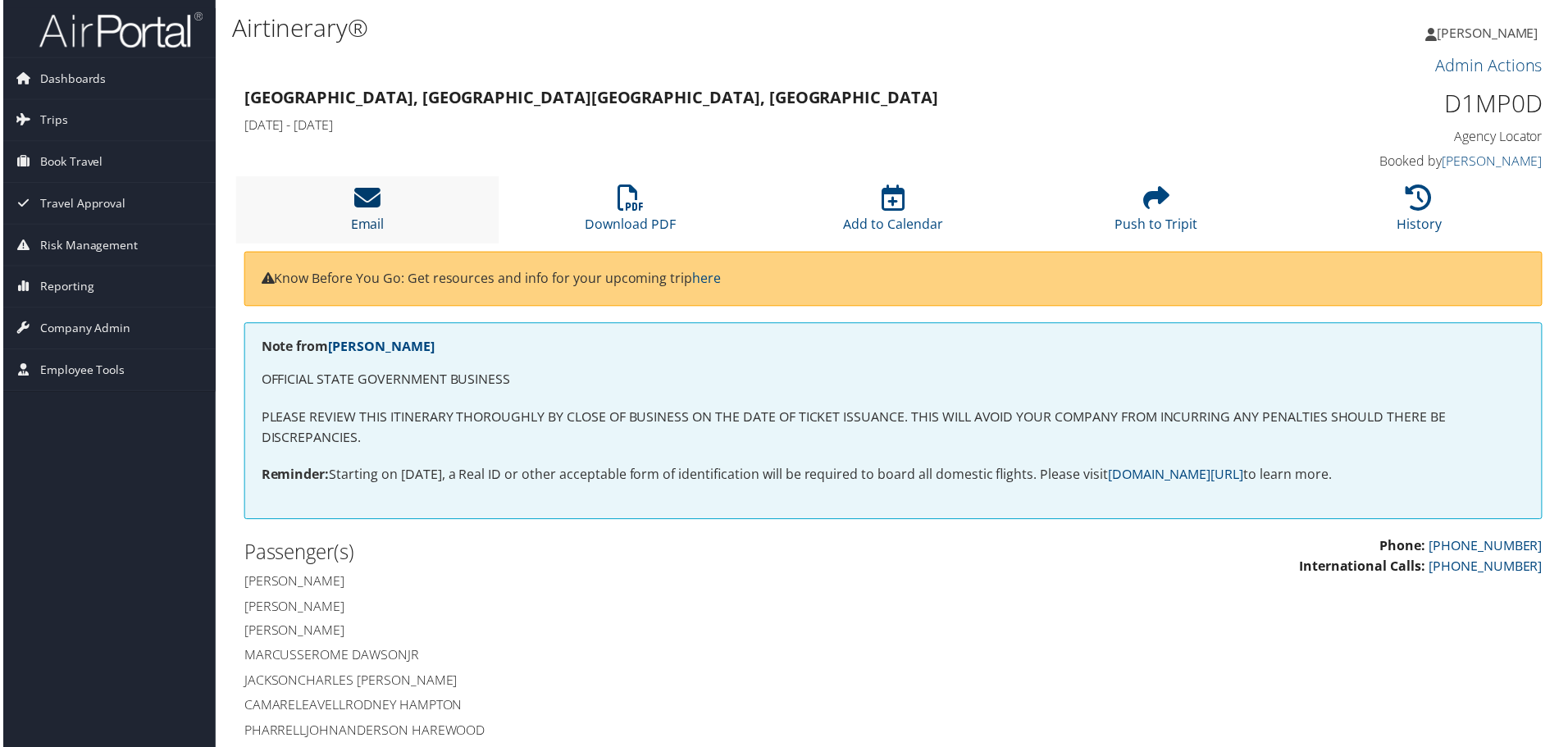
click at [367, 207] on icon at bounding box center [365, 198] width 27 height 27
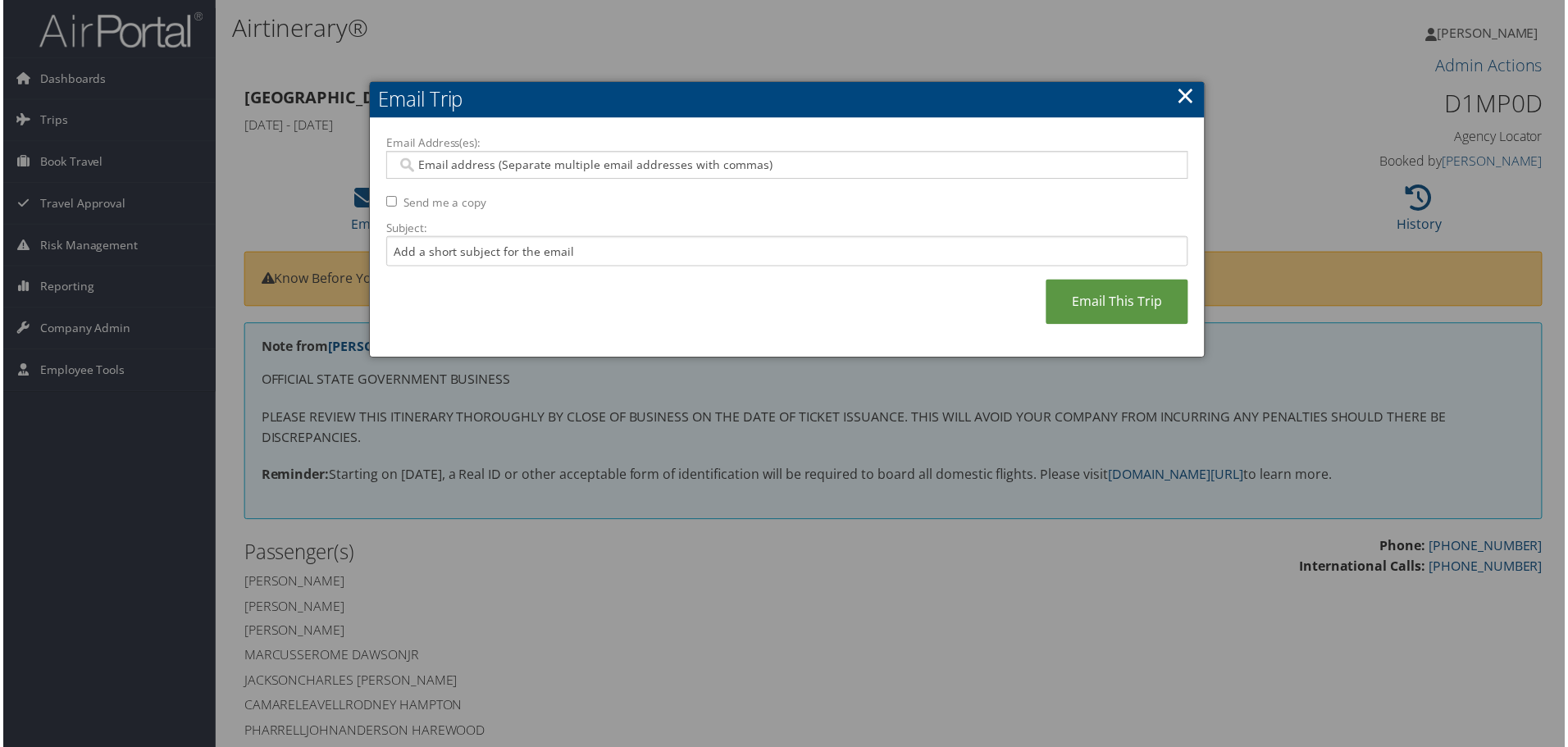
click at [525, 163] on input "Email Address(es):" at bounding box center [787, 165] width 784 height 17
type input "REB"
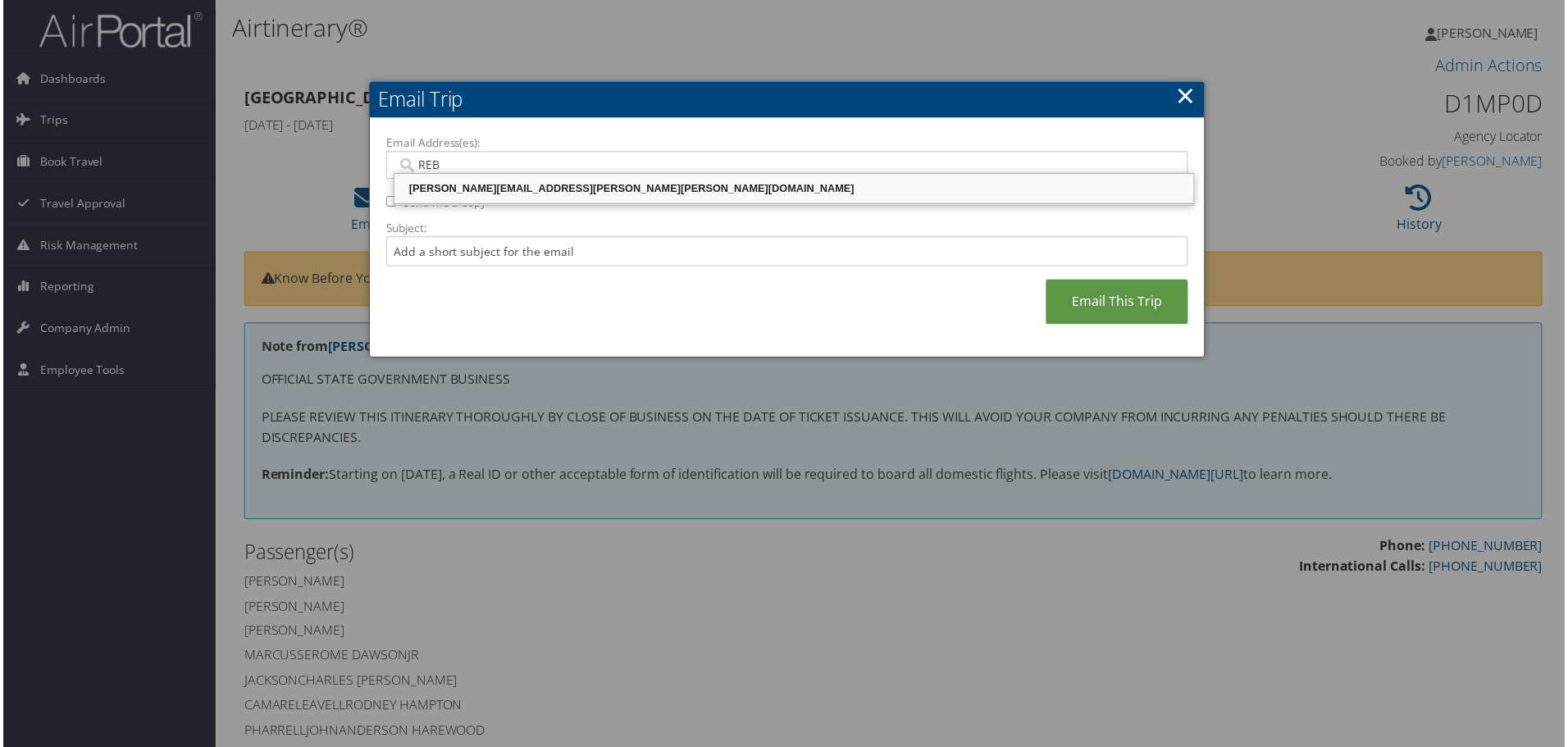
click at [483, 182] on div "[PERSON_NAME][EMAIL_ADDRESS][PERSON_NAME][PERSON_NAME][DOMAIN_NAME]" at bounding box center [794, 189] width 798 height 17
type input "[PERSON_NAME][EMAIL_ADDRESS][PERSON_NAME][PERSON_NAME][DOMAIN_NAME]"
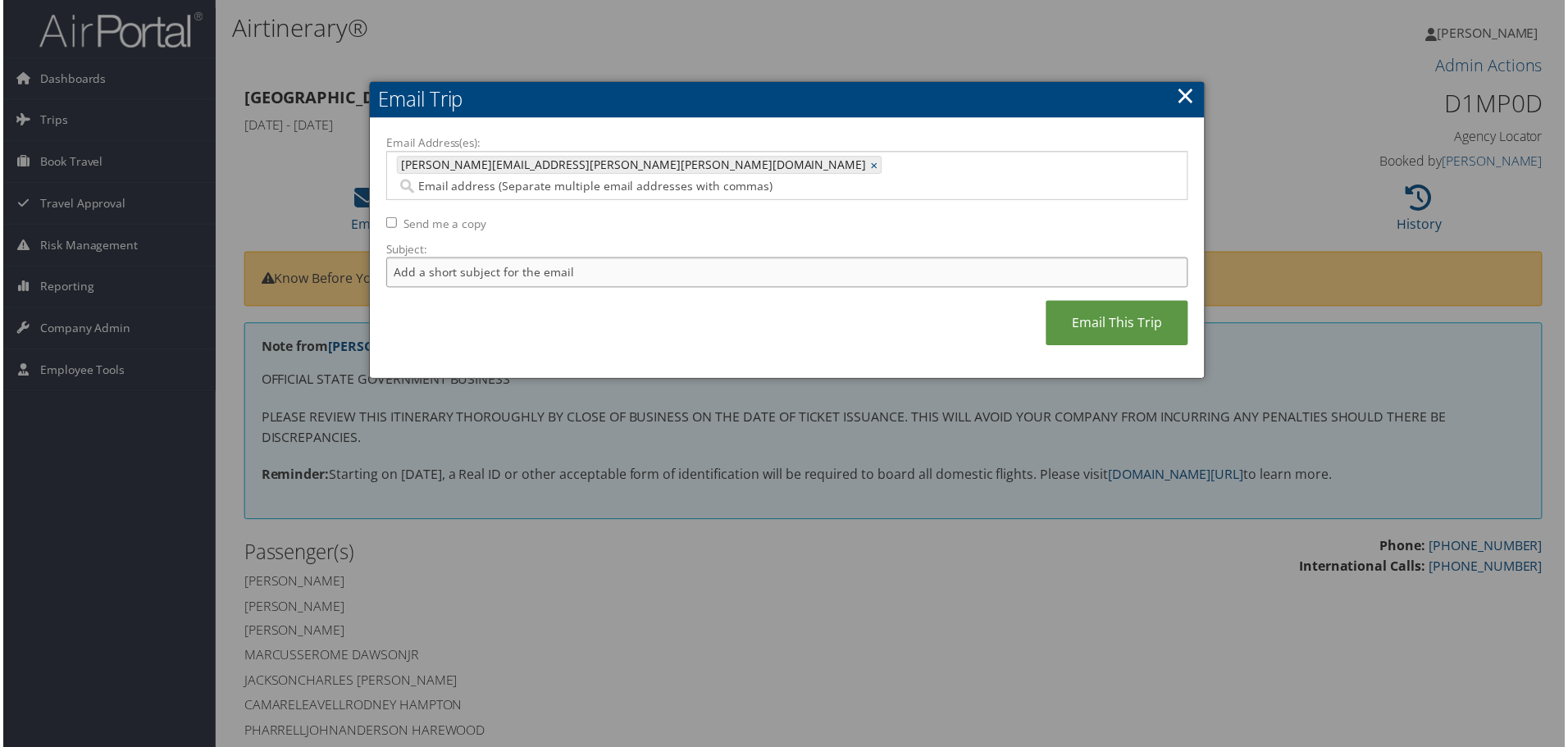
click at [490, 259] on input "Subject:" at bounding box center [787, 274] width 805 height 31
click at [496, 259] on input "NICHOLLS FOOTBAL AUS 3" at bounding box center [787, 274] width 805 height 31
type input "NICHOLLS FOOTBALL AUS 3"
click at [1108, 302] on link "Email This Trip" at bounding box center [1118, 325] width 143 height 45
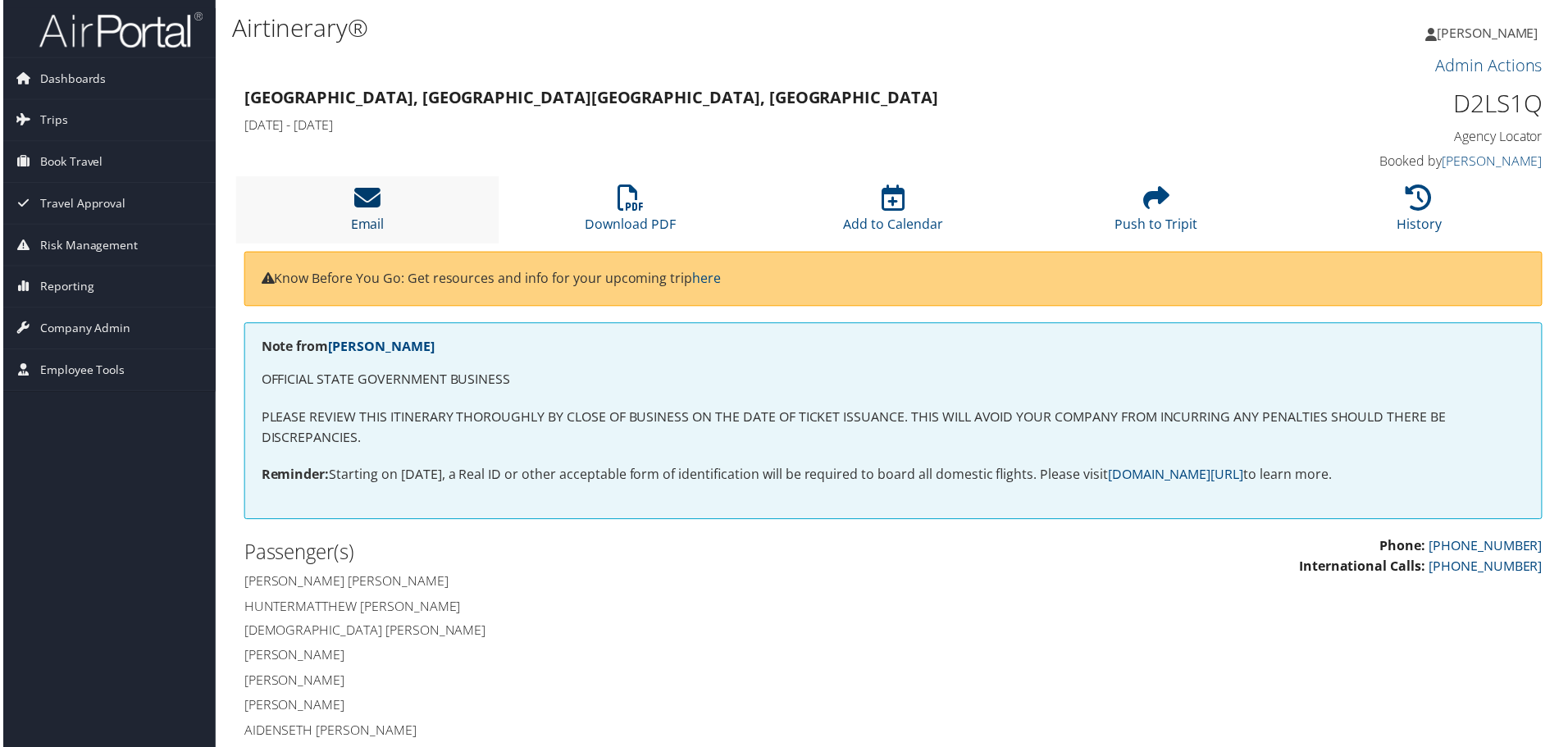
click at [365, 204] on icon at bounding box center [365, 198] width 27 height 27
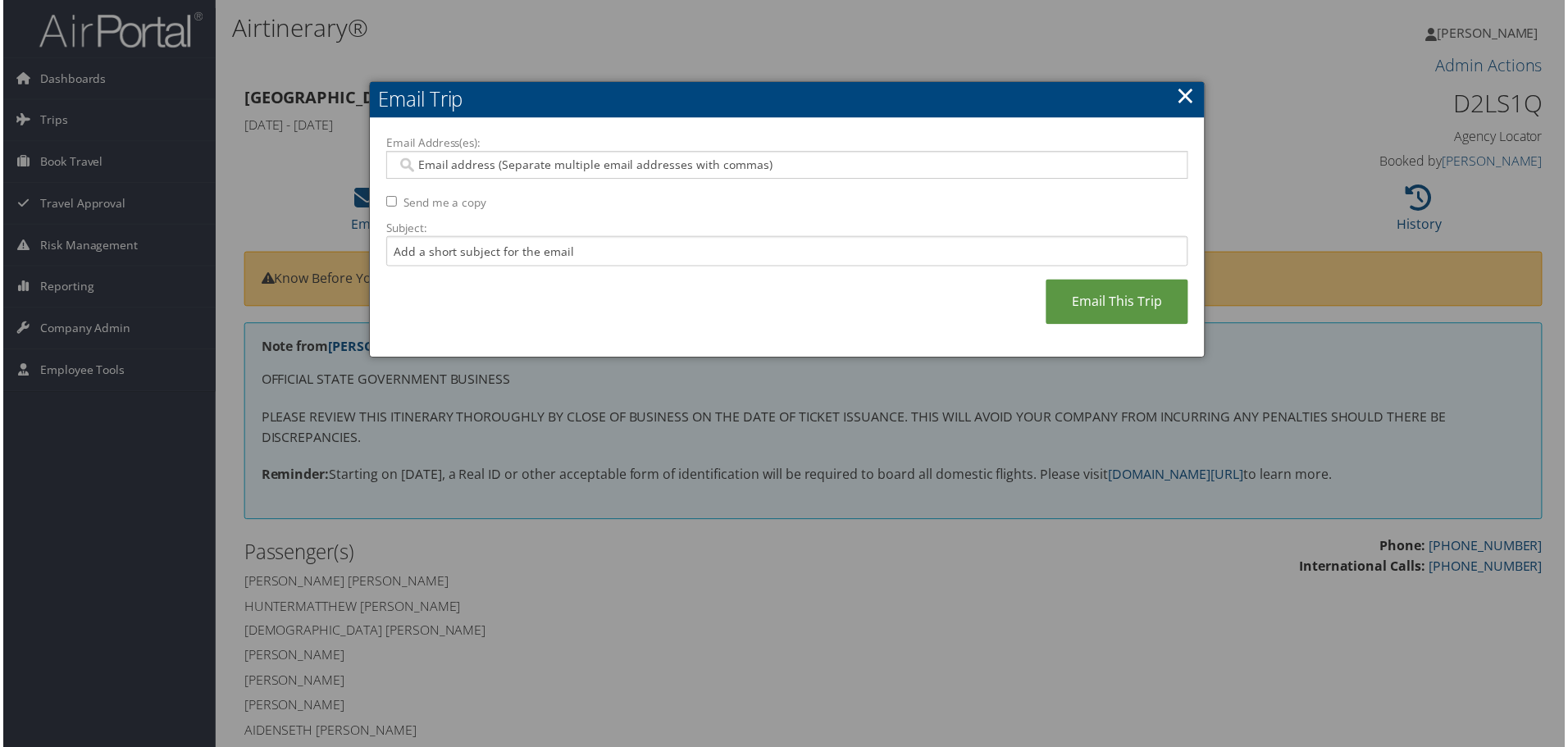
click at [570, 167] on input "Email Address(es):" at bounding box center [787, 165] width 784 height 17
type input "REBE"
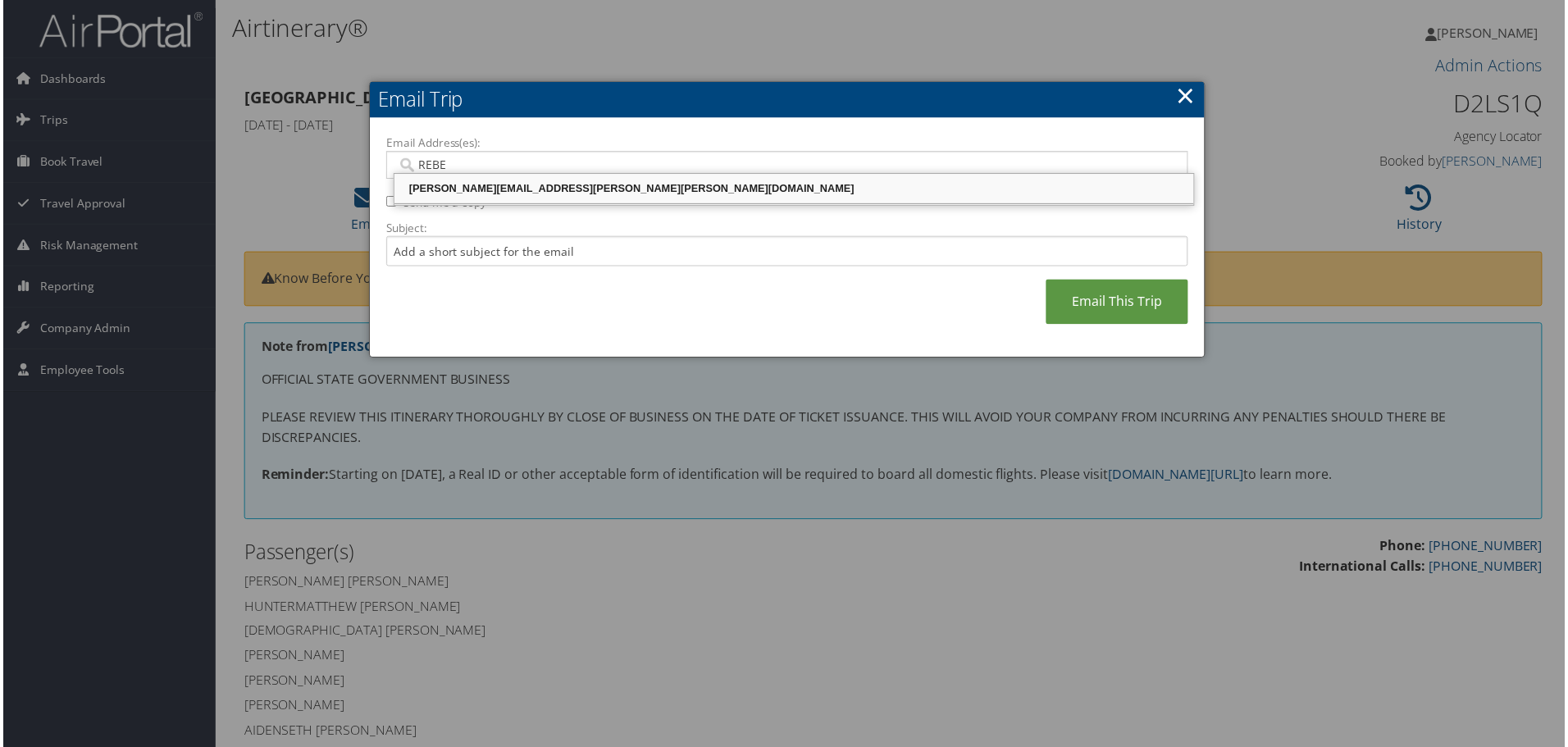
click at [520, 188] on div "[PERSON_NAME][EMAIL_ADDRESS][PERSON_NAME][PERSON_NAME][DOMAIN_NAME]" at bounding box center [794, 189] width 798 height 17
type input "[PERSON_NAME][EMAIL_ADDRESS][PERSON_NAME][PERSON_NAME][DOMAIN_NAME]"
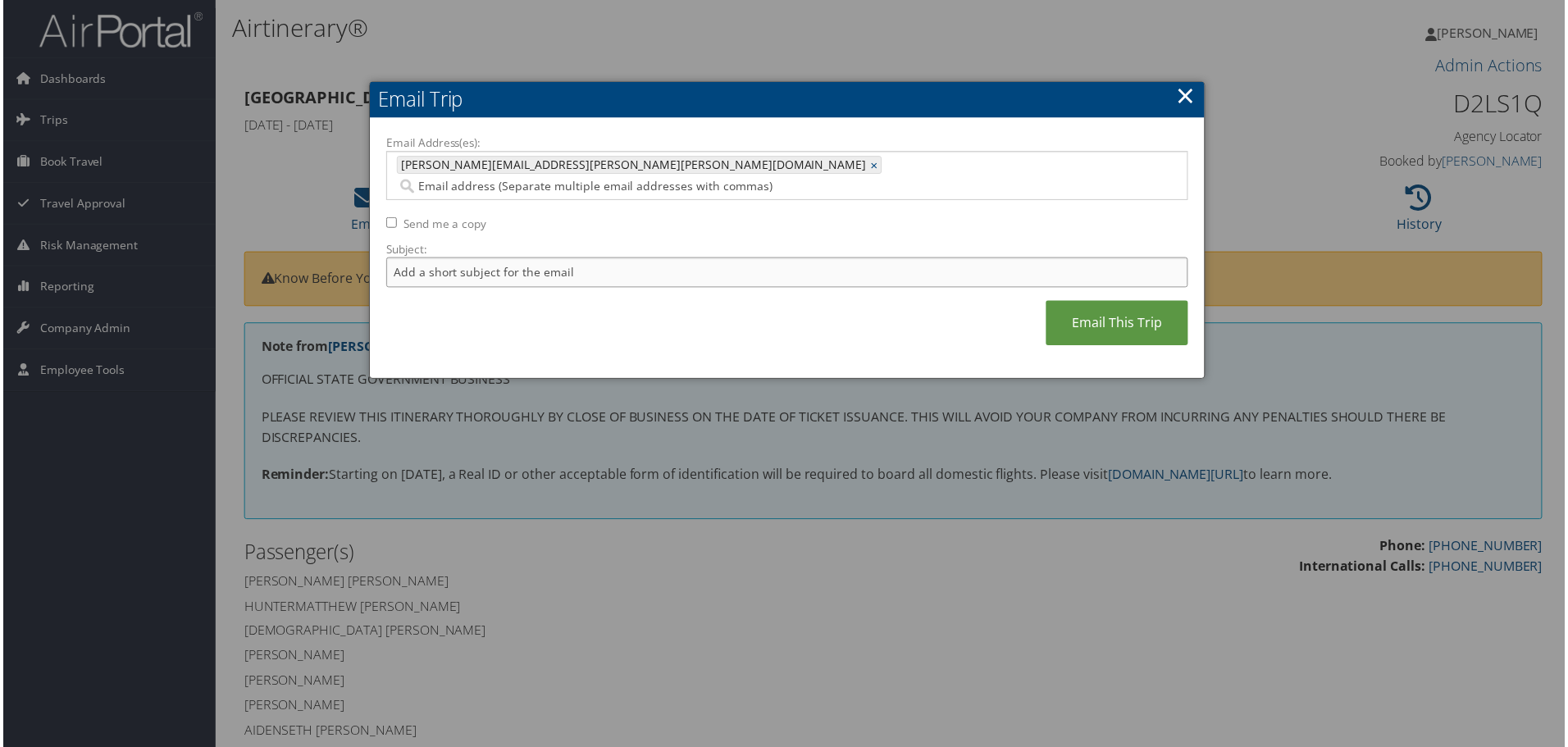
click at [505, 259] on input "Subject:" at bounding box center [787, 274] width 805 height 31
type input "NICHOLLS FOOTBALL SDF 1"
click at [1095, 302] on link "Email This Trip" at bounding box center [1118, 325] width 143 height 45
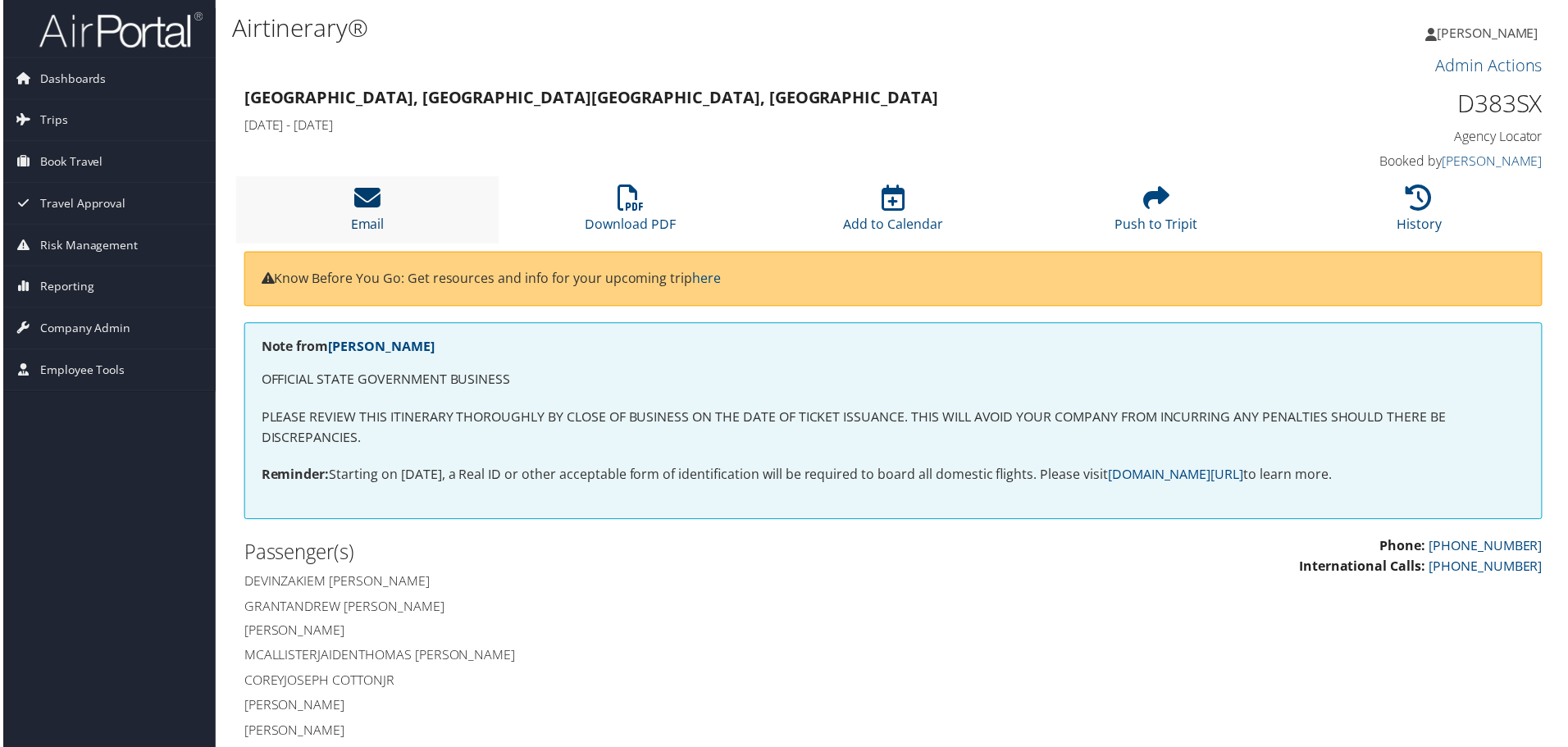
click at [371, 211] on icon at bounding box center [365, 198] width 27 height 27
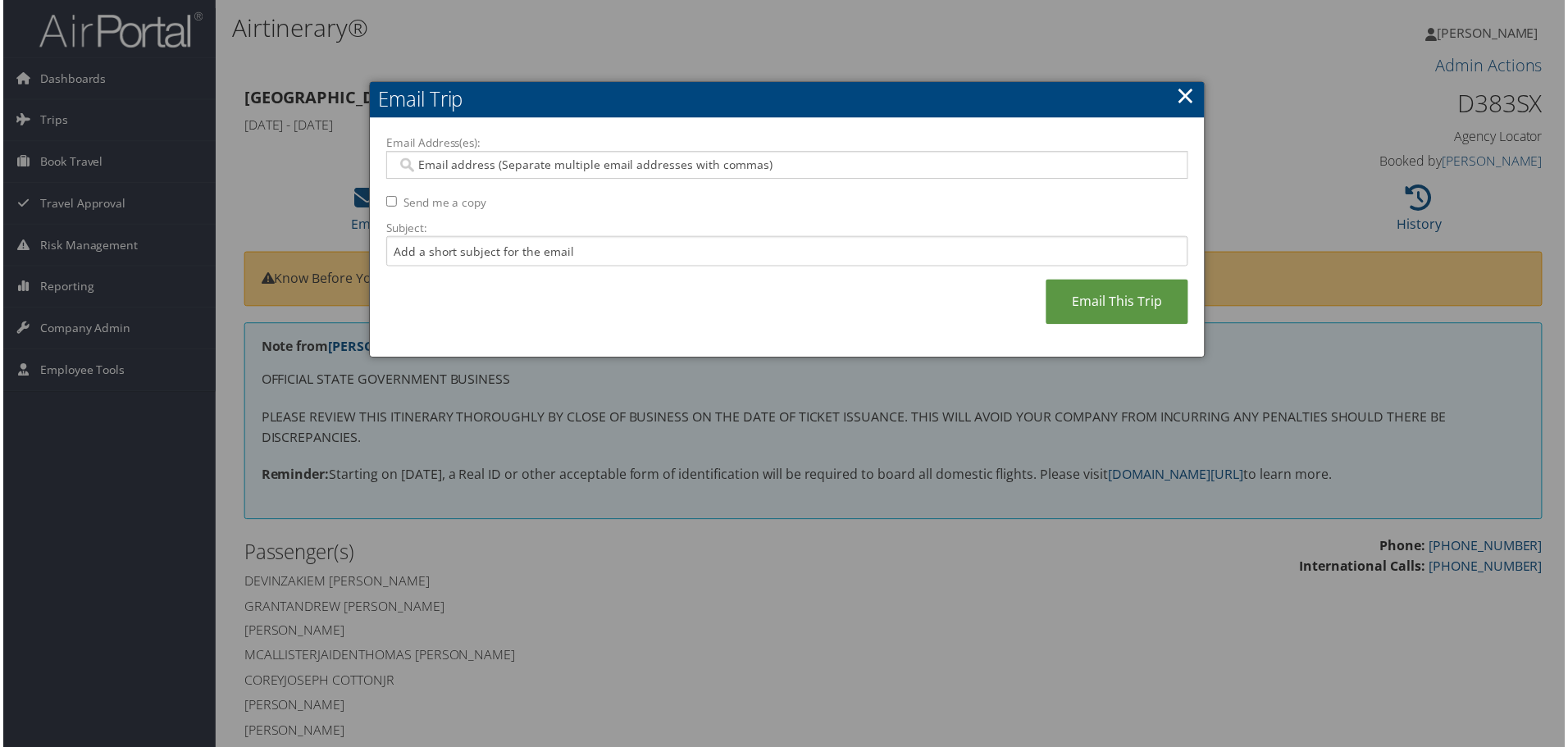
click at [533, 165] on input "Email Address(es):" at bounding box center [787, 165] width 784 height 17
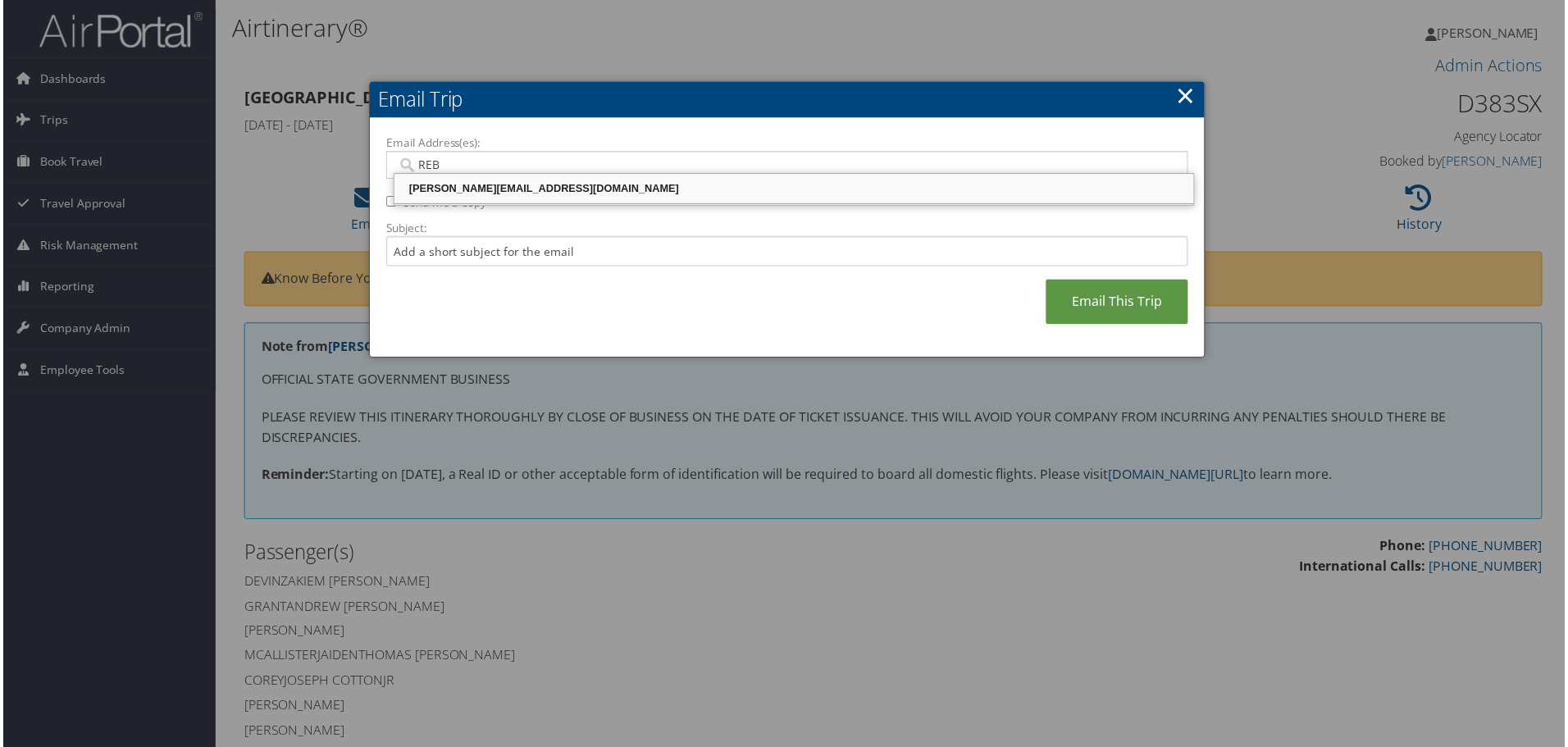
type input "REBE"
click at [493, 182] on div "[PERSON_NAME][EMAIL_ADDRESS][PERSON_NAME][PERSON_NAME][DOMAIN_NAME]" at bounding box center [794, 189] width 798 height 17
type input "[PERSON_NAME][EMAIL_ADDRESS][PERSON_NAME][PERSON_NAME][DOMAIN_NAME]"
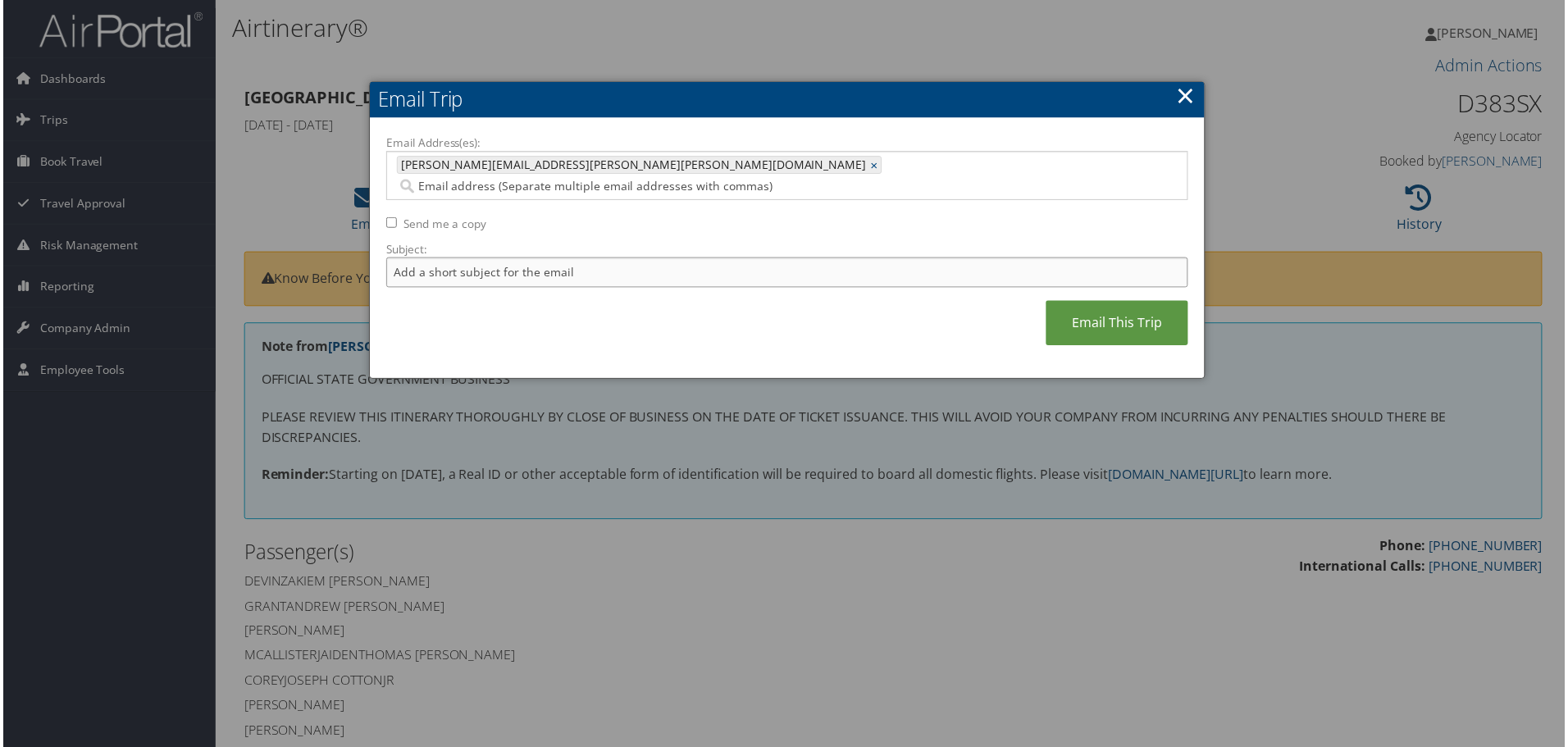
click at [498, 259] on input "Subject:" at bounding box center [787, 274] width 805 height 31
type input "NICHOLLS FOOTBALL SDF 2"
click at [1121, 309] on link "Email This Trip" at bounding box center [1118, 325] width 143 height 45
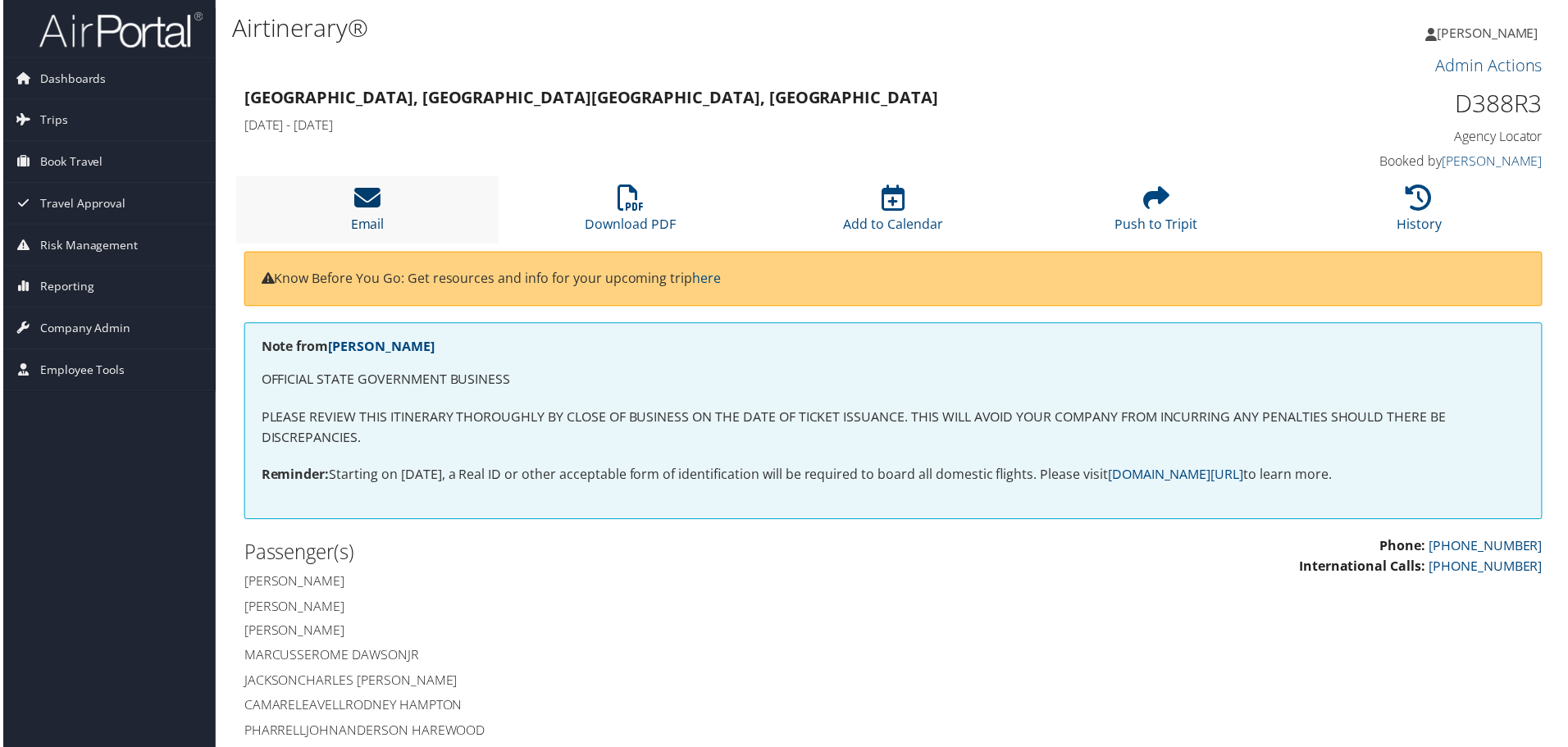
click at [352, 196] on icon at bounding box center [365, 198] width 27 height 27
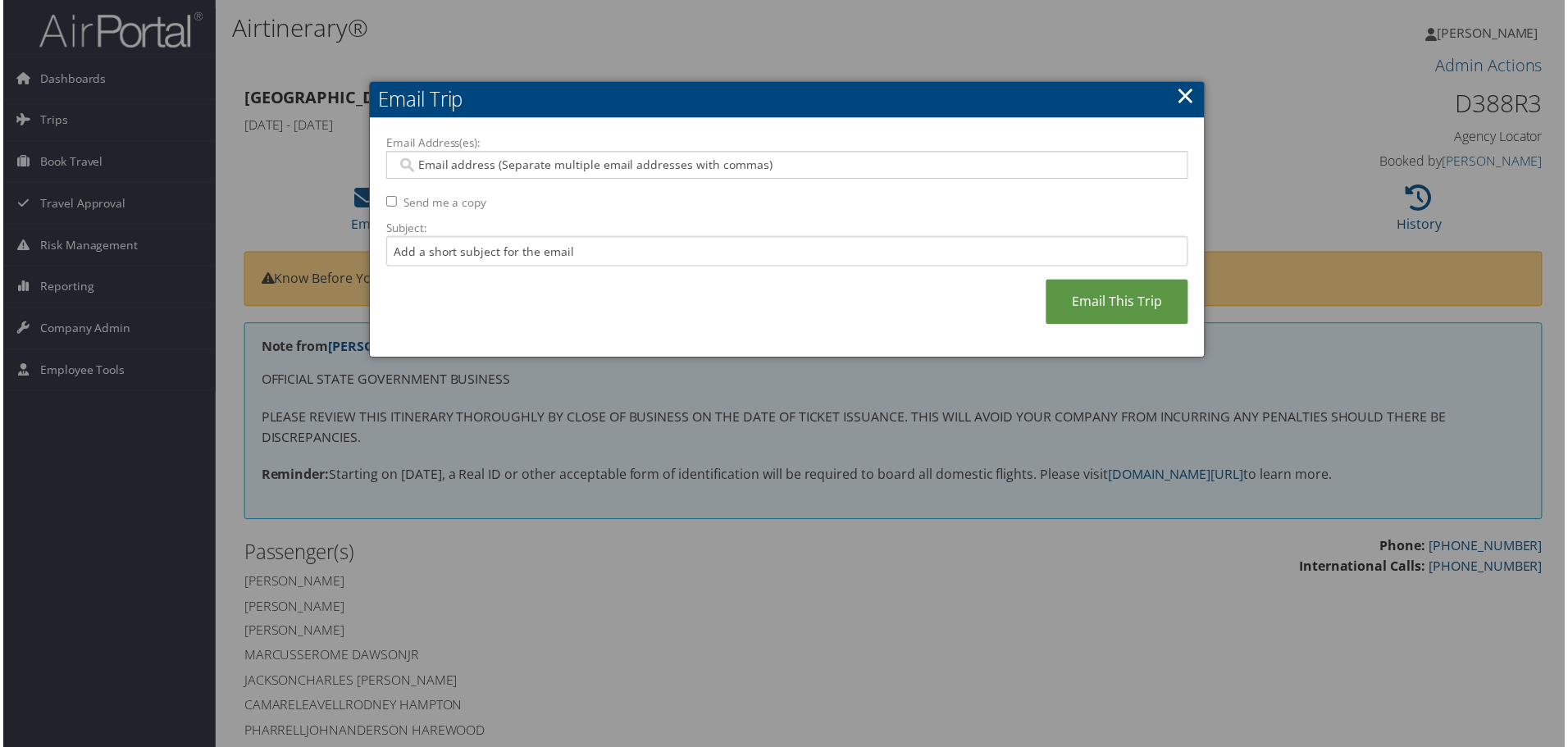
click at [466, 160] on input "Email Address(es):" at bounding box center [787, 165] width 784 height 17
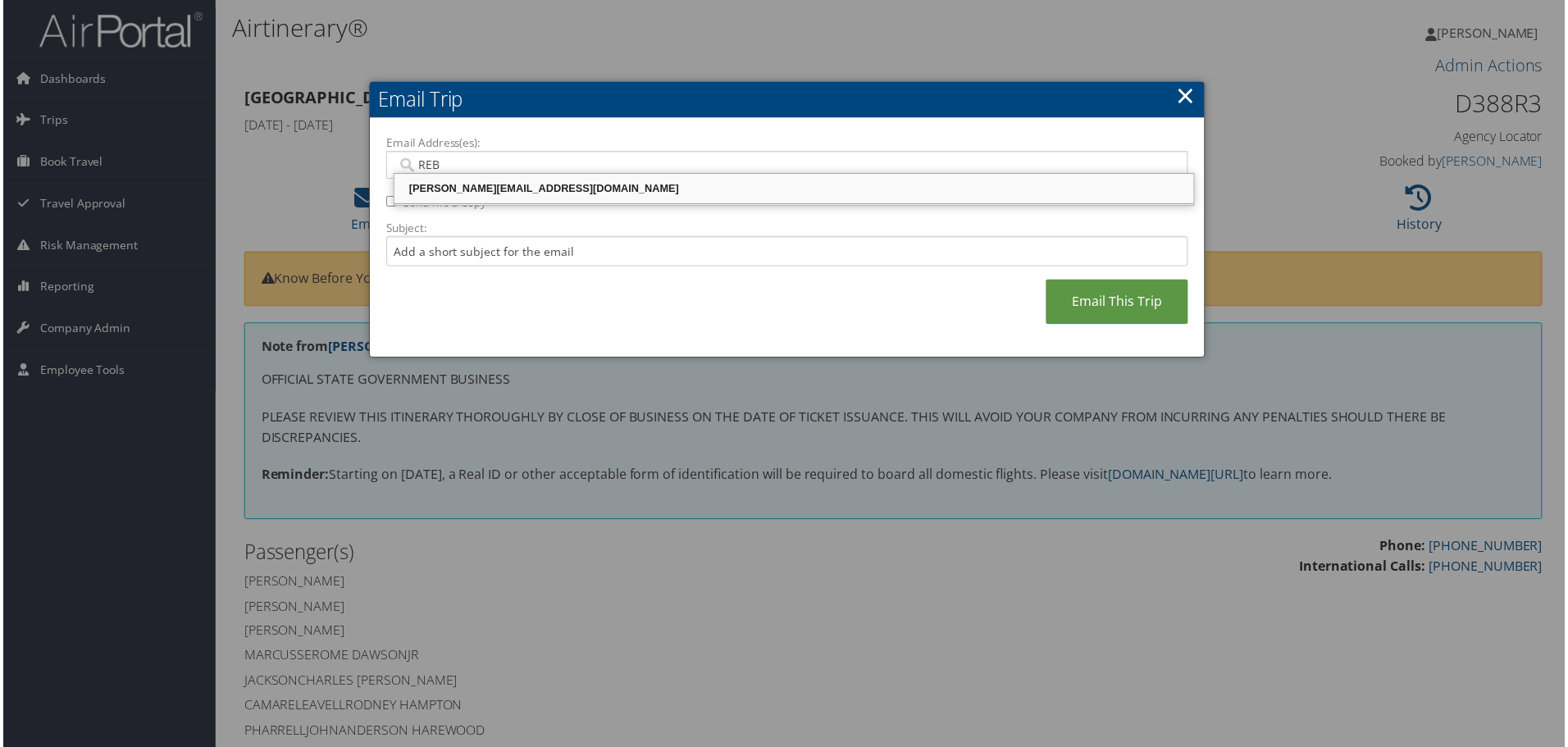
type input "REBE"
click at [476, 189] on div "[PERSON_NAME][EMAIL_ADDRESS][PERSON_NAME][PERSON_NAME][DOMAIN_NAME]" at bounding box center [794, 189] width 798 height 17
type input "[PERSON_NAME][EMAIL_ADDRESS][PERSON_NAME][PERSON_NAME][DOMAIN_NAME]"
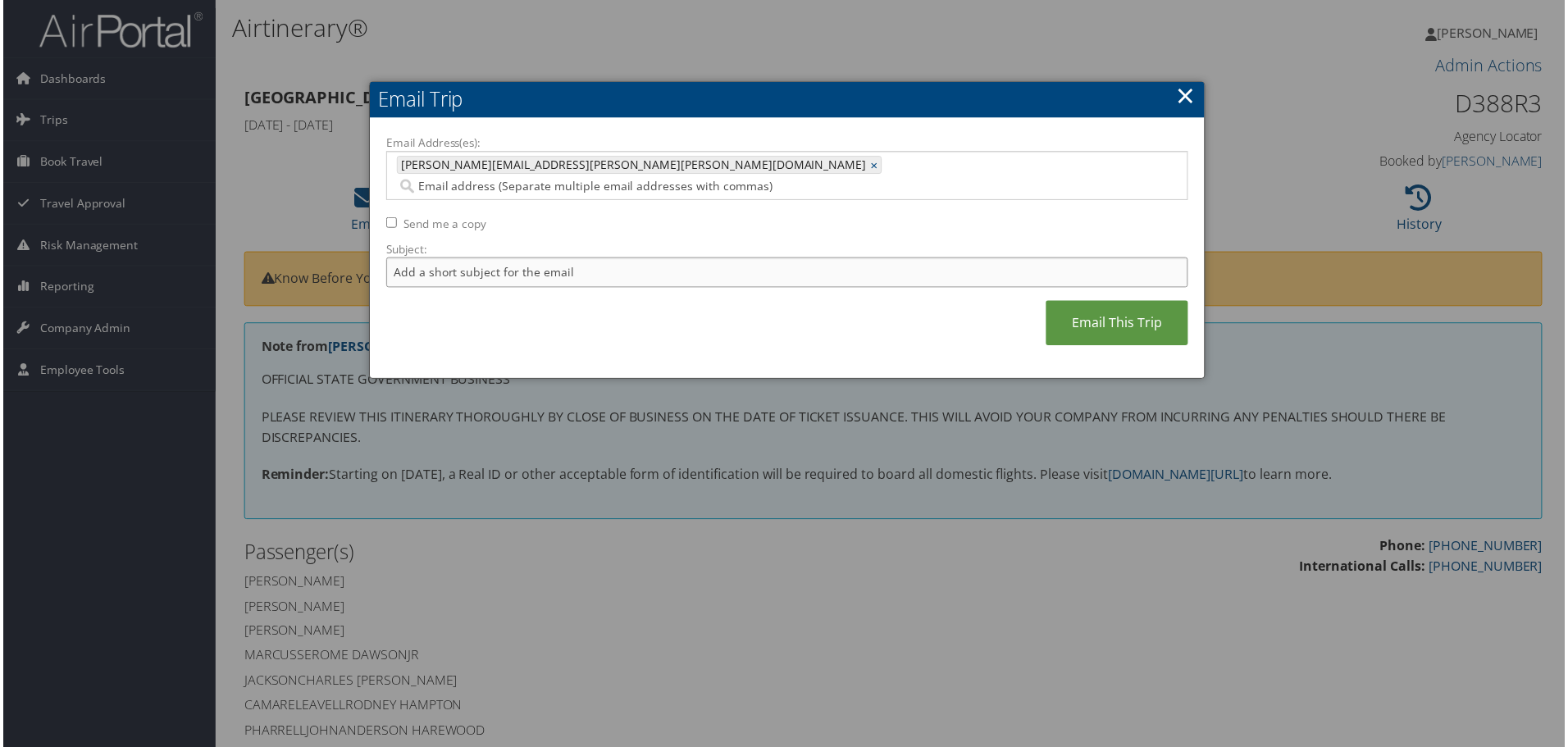
click at [444, 259] on input "Subject:" at bounding box center [787, 274] width 805 height 31
type input "NICHOLLS FOOTBALL SDF 3"
click at [1122, 302] on link "Email This Trip" at bounding box center [1118, 325] width 143 height 45
